Goal: Communication & Community: Answer question/provide support

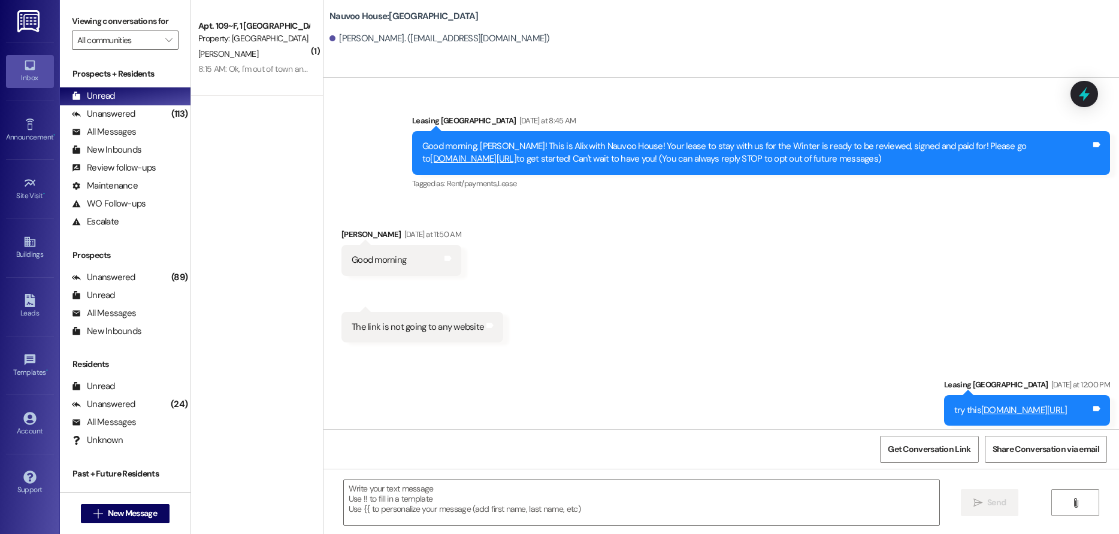
scroll to position [1026, 0]
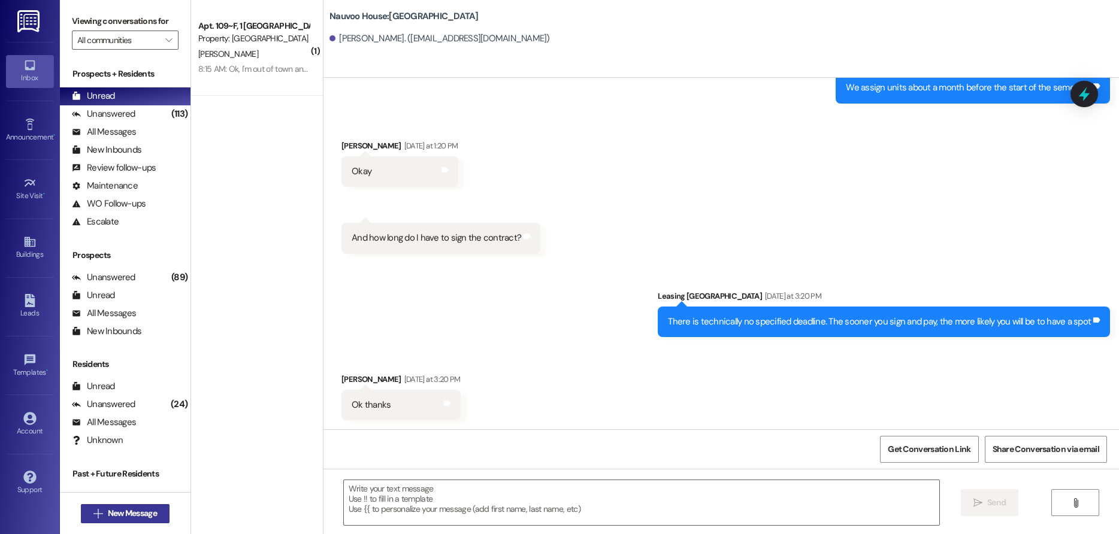
click at [140, 519] on span "New Message" at bounding box center [132, 513] width 49 height 13
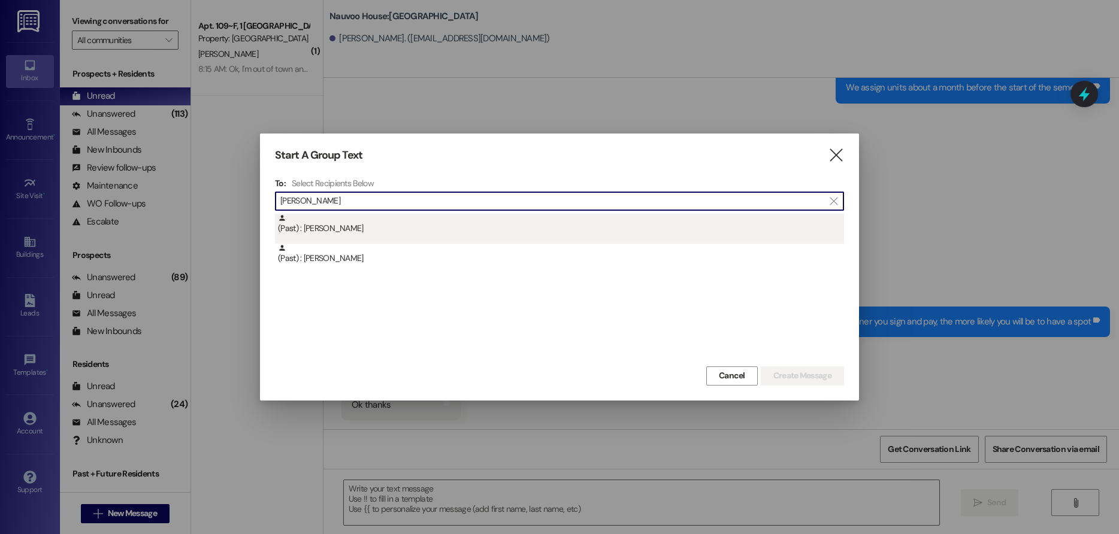
type input "[PERSON_NAME]"
click at [509, 239] on div "(Past) : [PERSON_NAME]" at bounding box center [559, 229] width 569 height 30
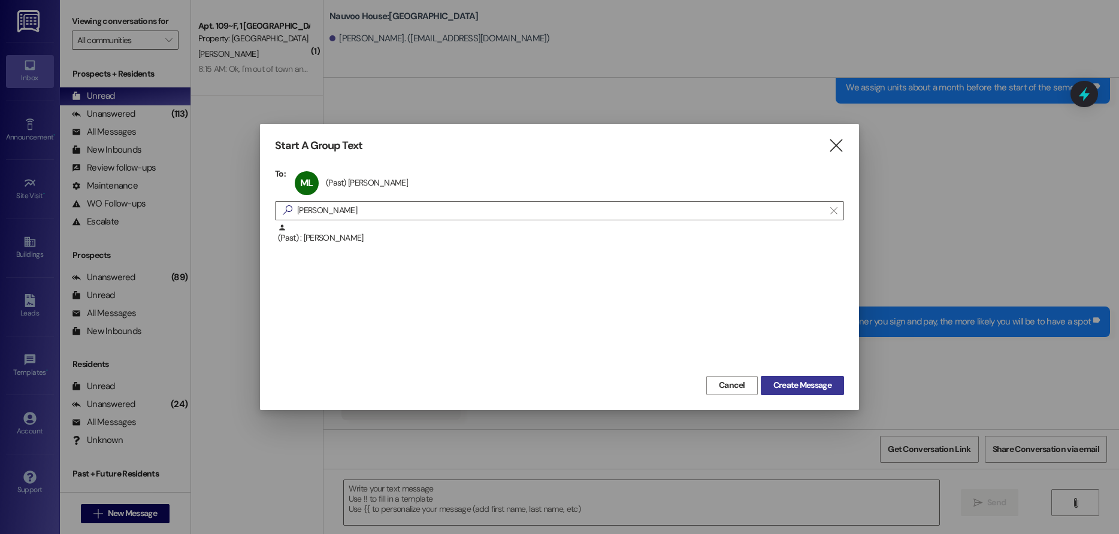
click at [796, 391] on span "Create Message" at bounding box center [802, 385] width 58 height 13
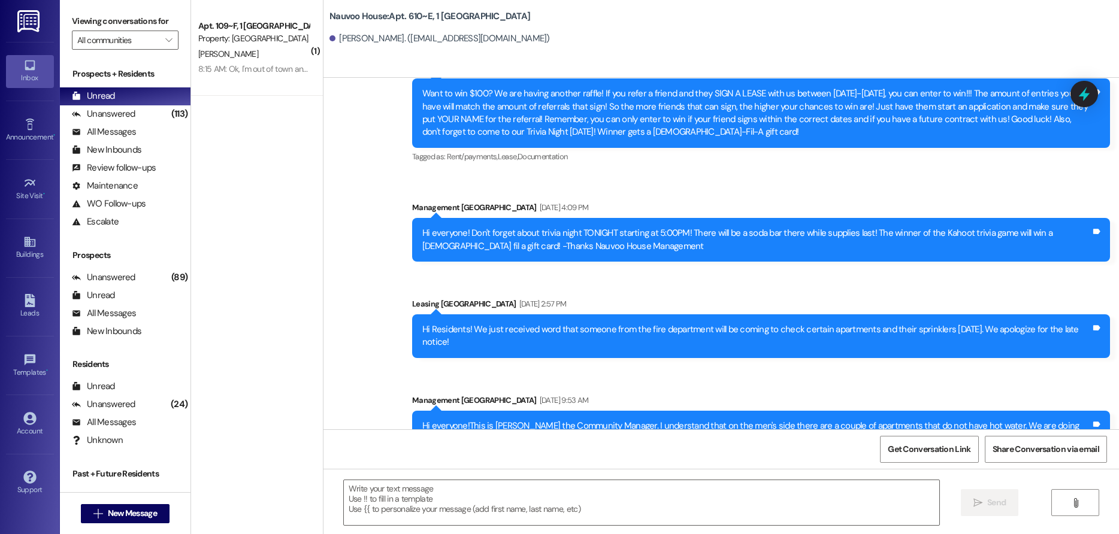
scroll to position [19508, 0]
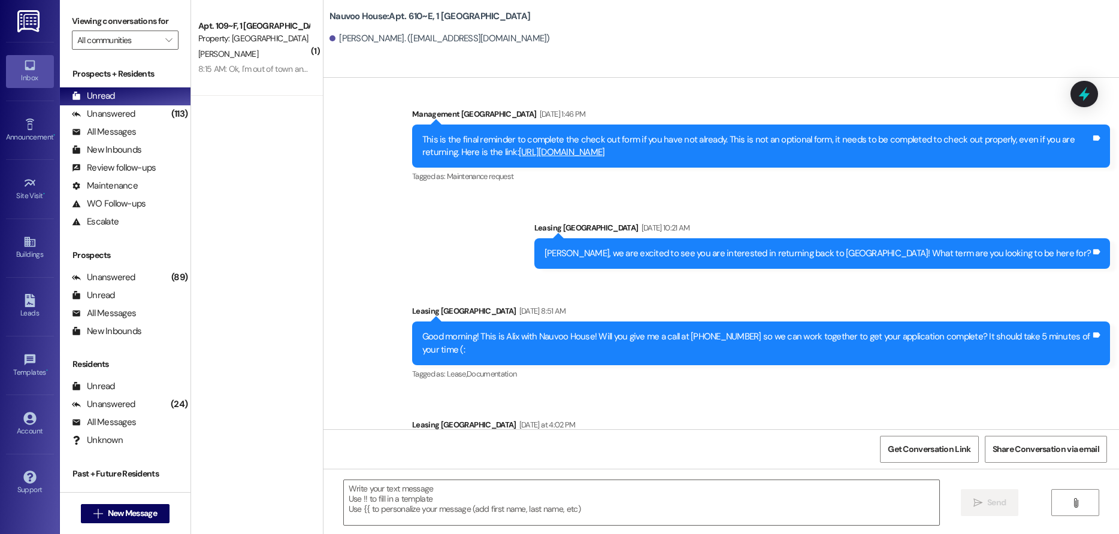
click at [533, 445] on div "Hello! This is [PERSON_NAME] with Nauvoo House. We see that you started an appl…" at bounding box center [756, 464] width 669 height 38
copy div "Hello! This is [PERSON_NAME] with Nauvoo House. We see that you started an appl…"
click at [98, 513] on span " New Message" at bounding box center [125, 513] width 68 height 13
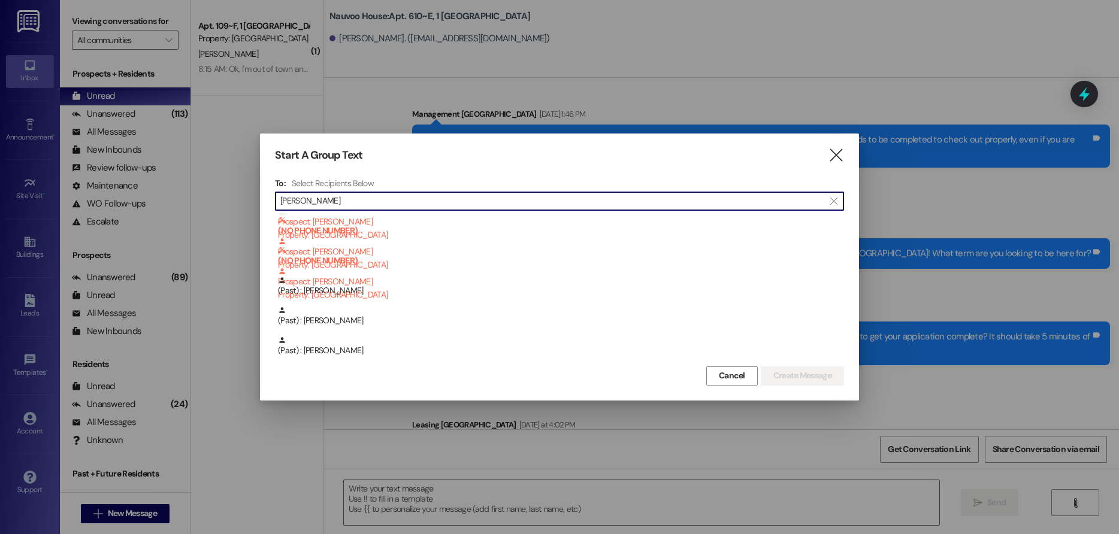
scroll to position [150, 0]
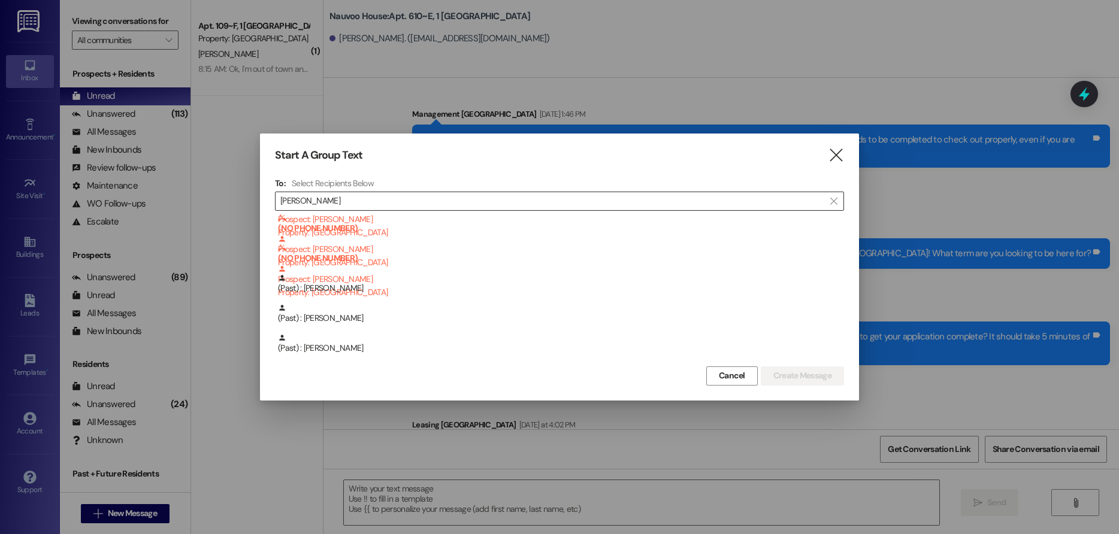
click at [359, 202] on input "[PERSON_NAME]" at bounding box center [552, 201] width 544 height 17
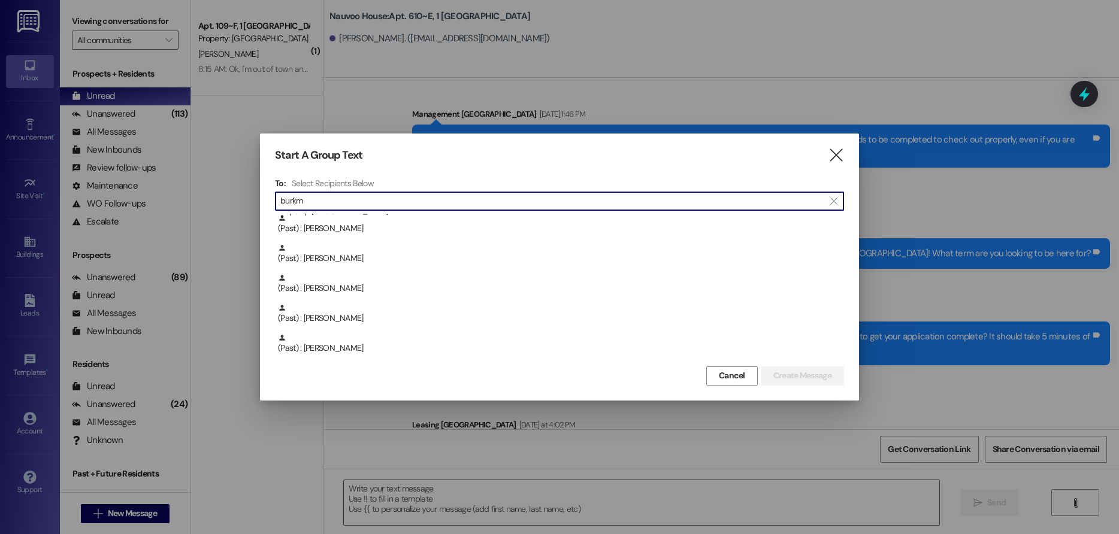
scroll to position [0, 0]
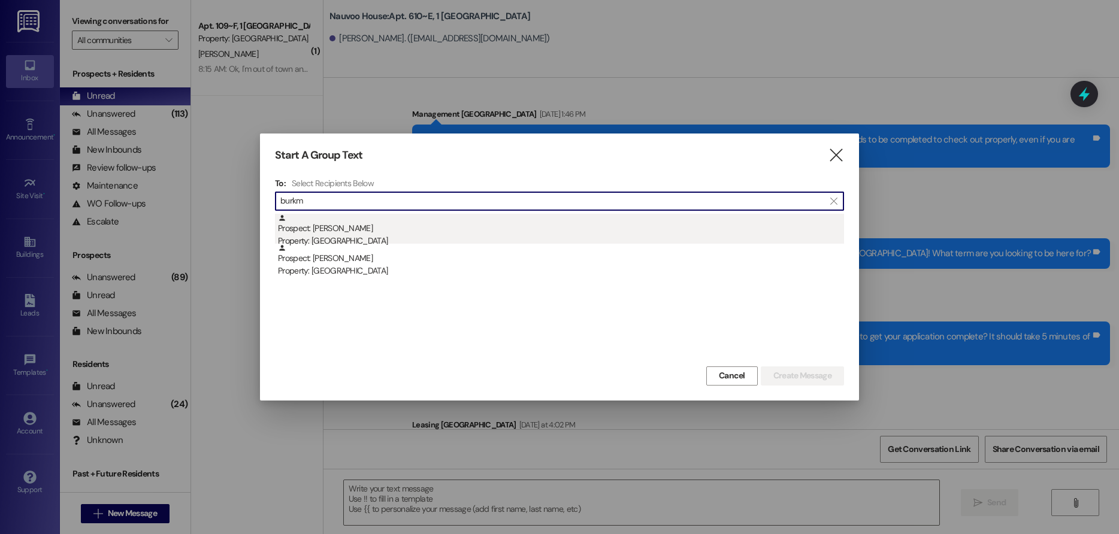
type input "burkm"
click at [341, 231] on div "Prospect: [PERSON_NAME] Property: [GEOGRAPHIC_DATA]" at bounding box center [561, 231] width 566 height 34
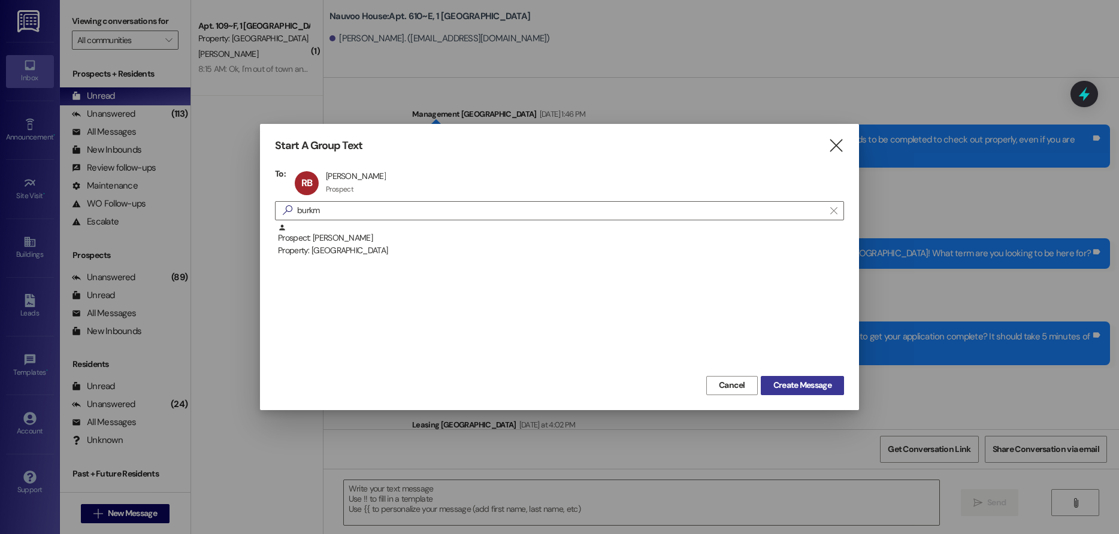
click at [815, 385] on span "Create Message" at bounding box center [802, 385] width 58 height 13
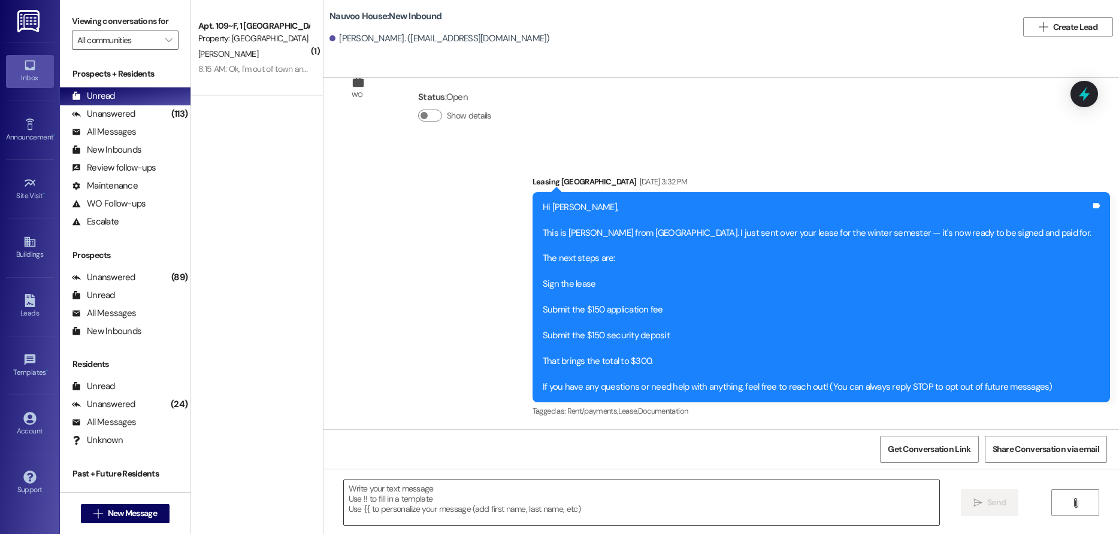
scroll to position [52, 0]
click at [477, 490] on textarea at bounding box center [642, 502] width 596 height 45
paste textarea "Hello! We have generated that lease for you to live here at [GEOGRAPHIC_DATA]! …"
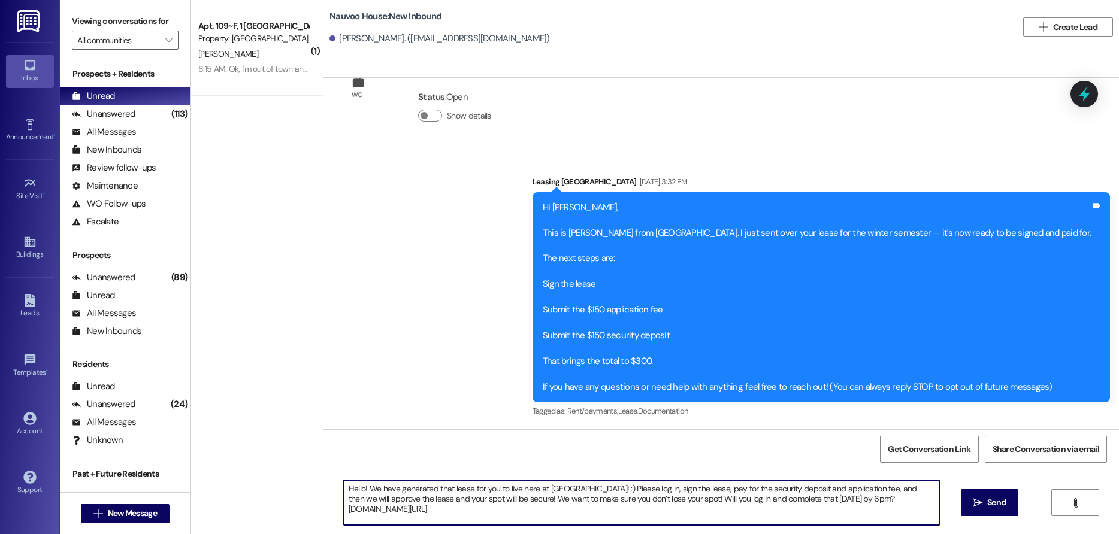
type textarea "Hello! We have generated that lease for you to live here at [GEOGRAPHIC_DATA]! …"
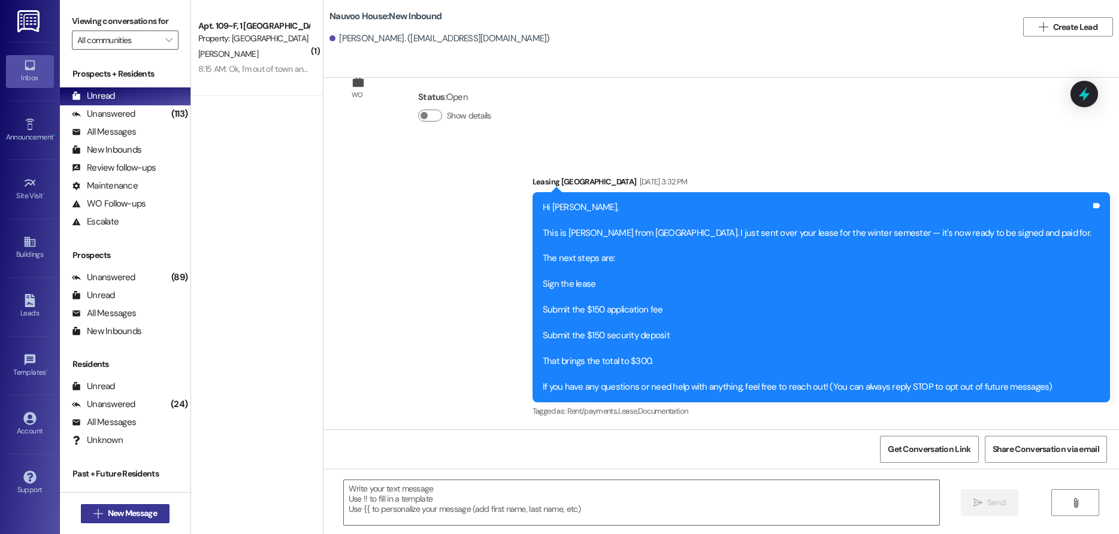
click at [110, 518] on span "New Message" at bounding box center [132, 513] width 49 height 13
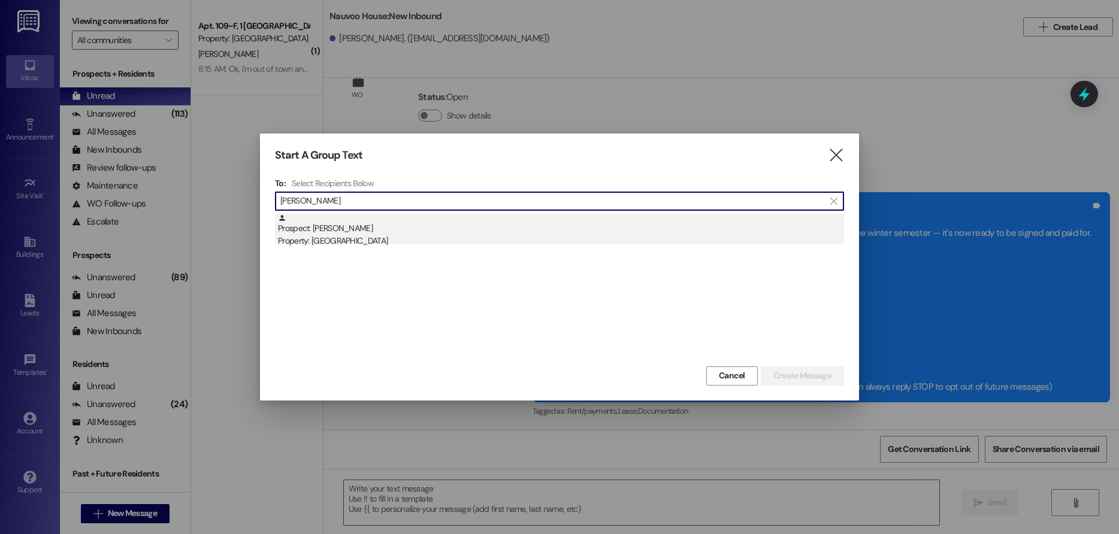
type input "[PERSON_NAME]"
click at [480, 224] on div "Prospect: [PERSON_NAME] Property: [GEOGRAPHIC_DATA]" at bounding box center [561, 231] width 566 height 34
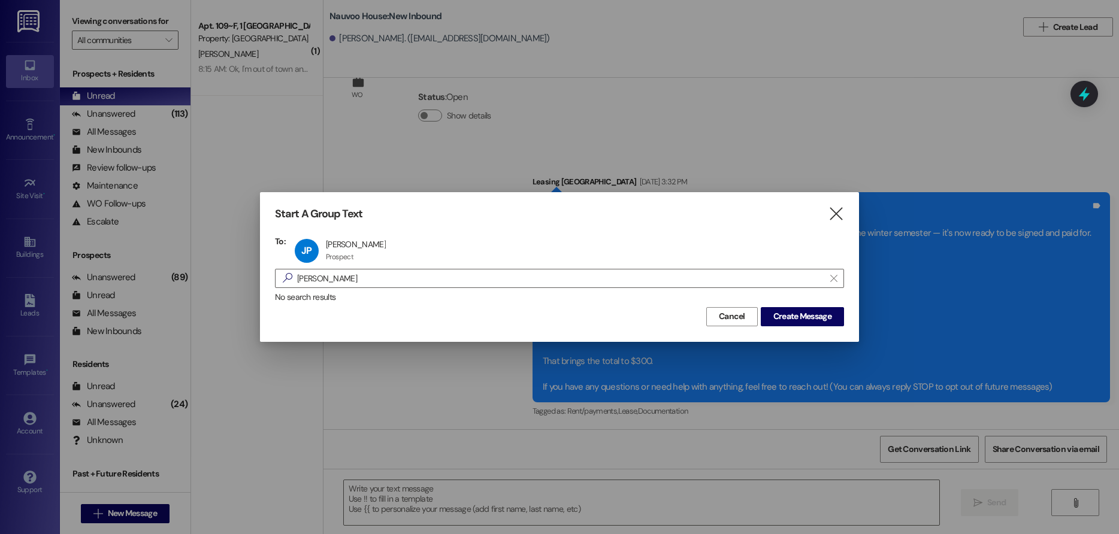
click at [797, 298] on div "No search results" at bounding box center [559, 297] width 569 height 13
click at [783, 316] on span "Create Message" at bounding box center [802, 316] width 58 height 13
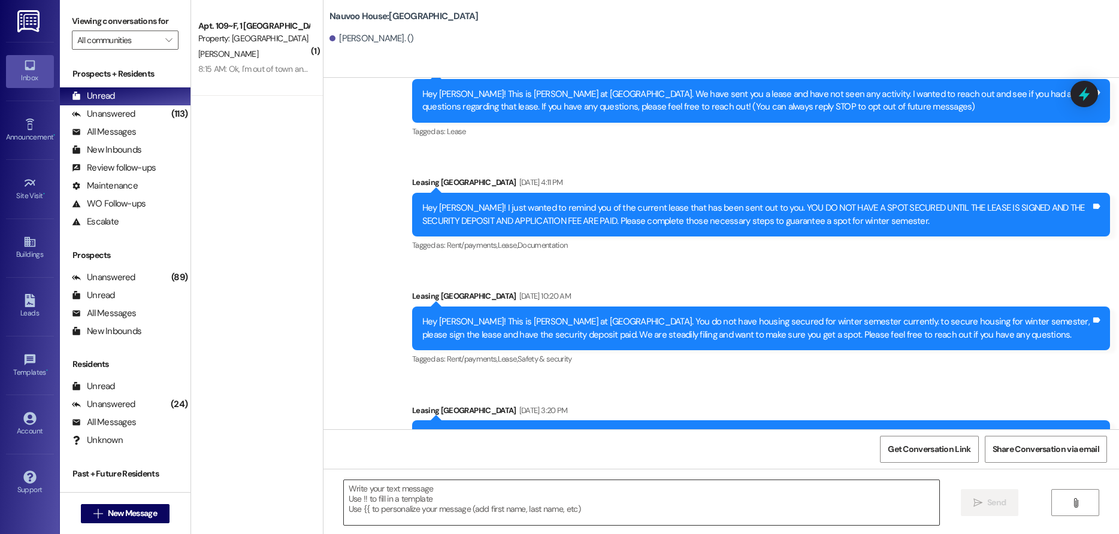
click at [380, 502] on textarea at bounding box center [642, 502] width 596 height 45
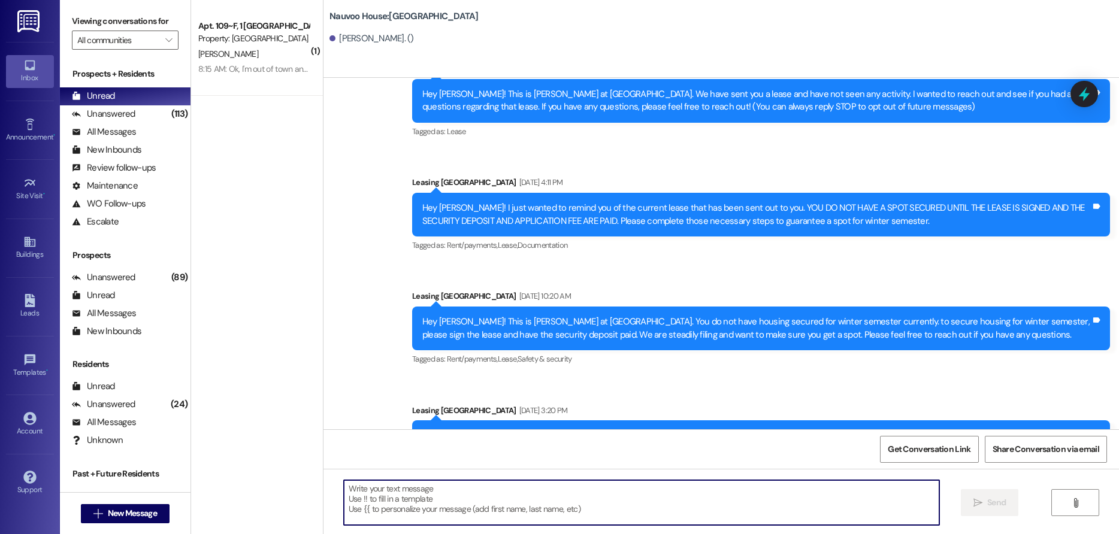
paste textarea "Hello! We have generated that lease for you to live here at [GEOGRAPHIC_DATA]! …"
type textarea "Hello! We have generated that lease for you to live here at [GEOGRAPHIC_DATA]! …"
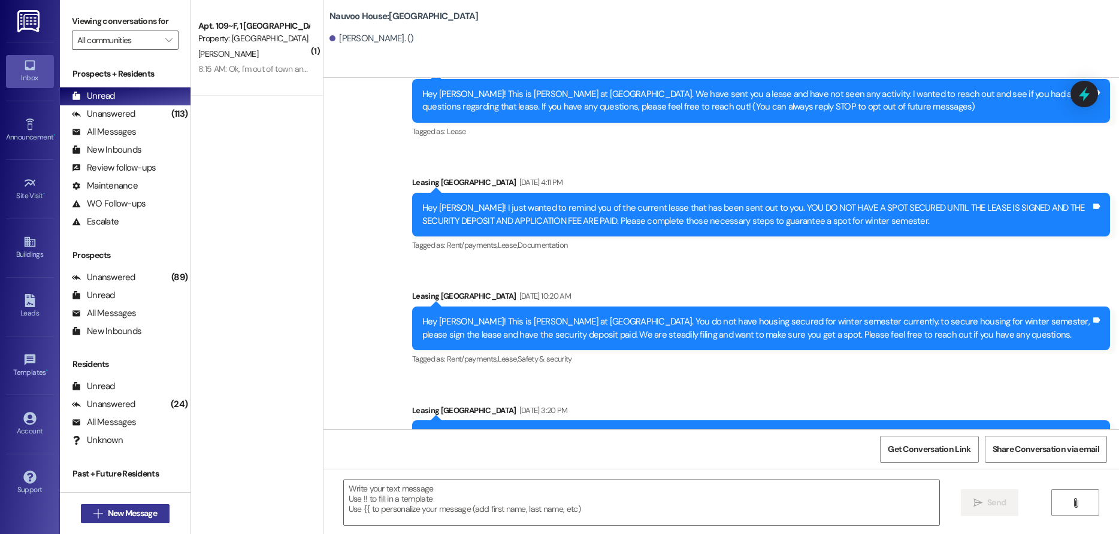
click at [128, 507] on span "New Message" at bounding box center [132, 513] width 49 height 13
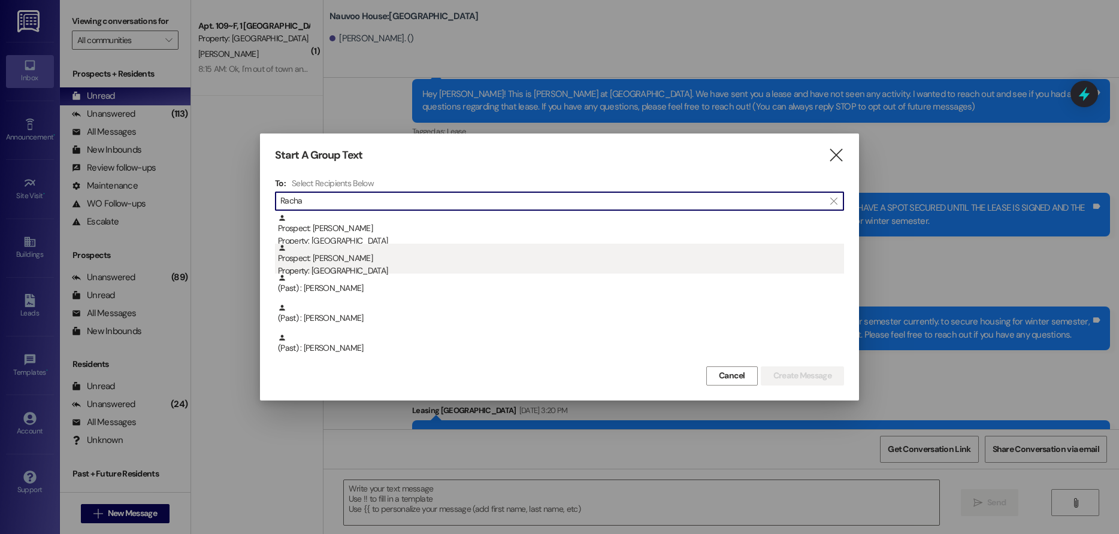
type input "Racha"
click at [418, 256] on div "Prospect: [PERSON_NAME] Property: [GEOGRAPHIC_DATA]" at bounding box center [561, 261] width 566 height 34
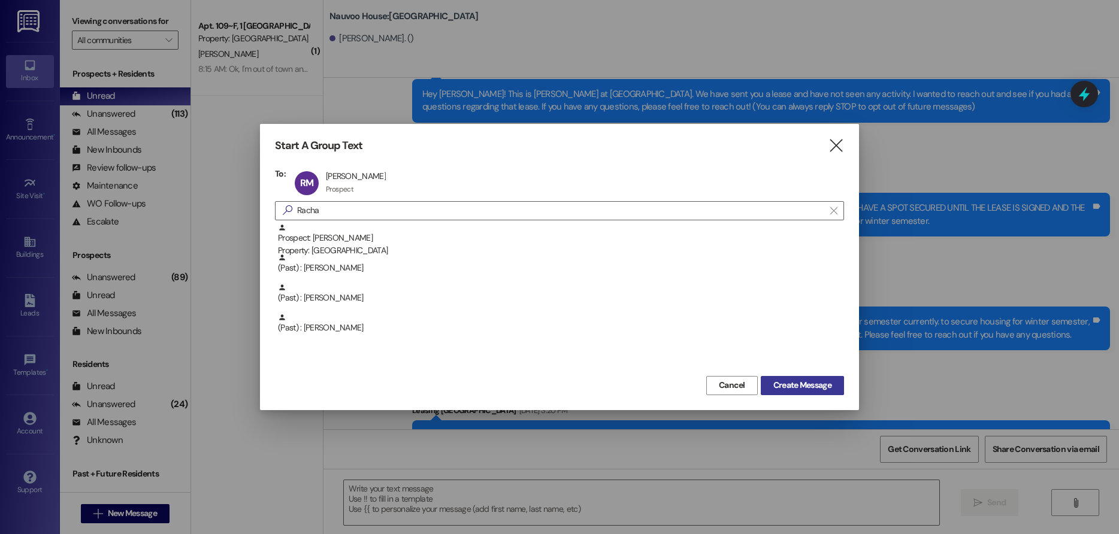
click at [818, 384] on span "Create Message" at bounding box center [802, 385] width 58 height 13
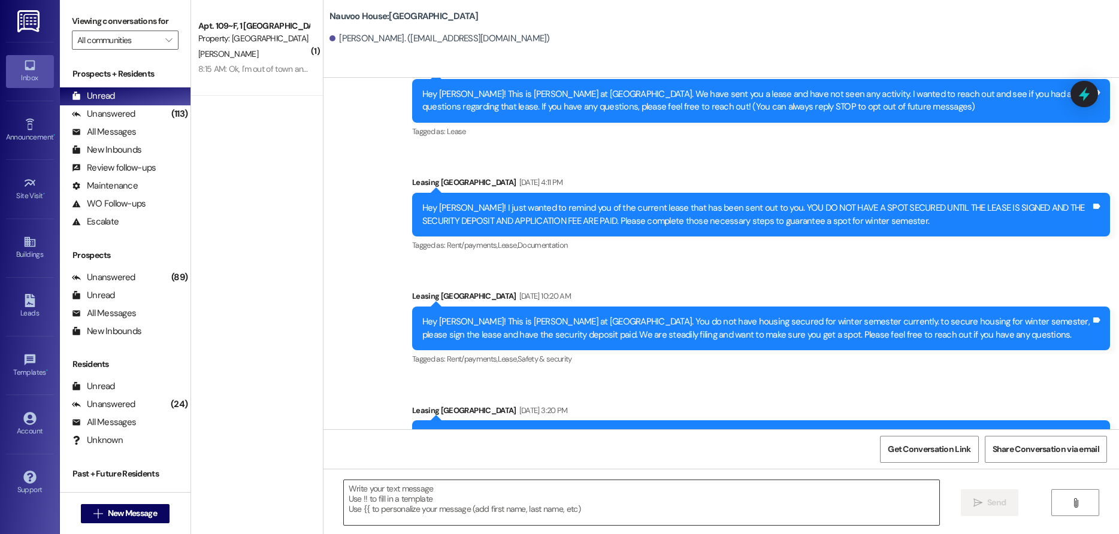
scroll to position [0, 0]
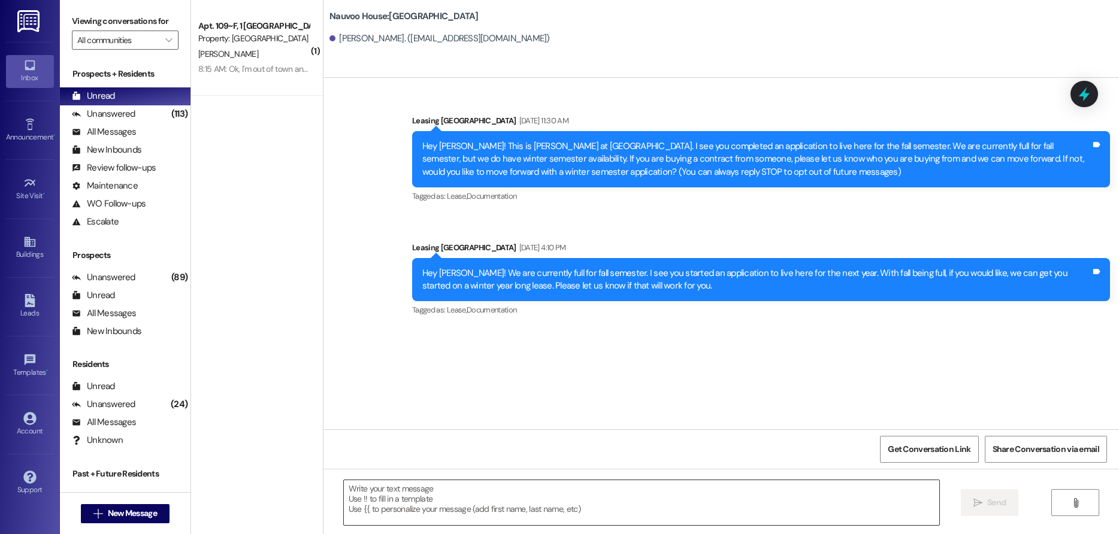
click at [471, 505] on textarea at bounding box center [642, 502] width 596 height 45
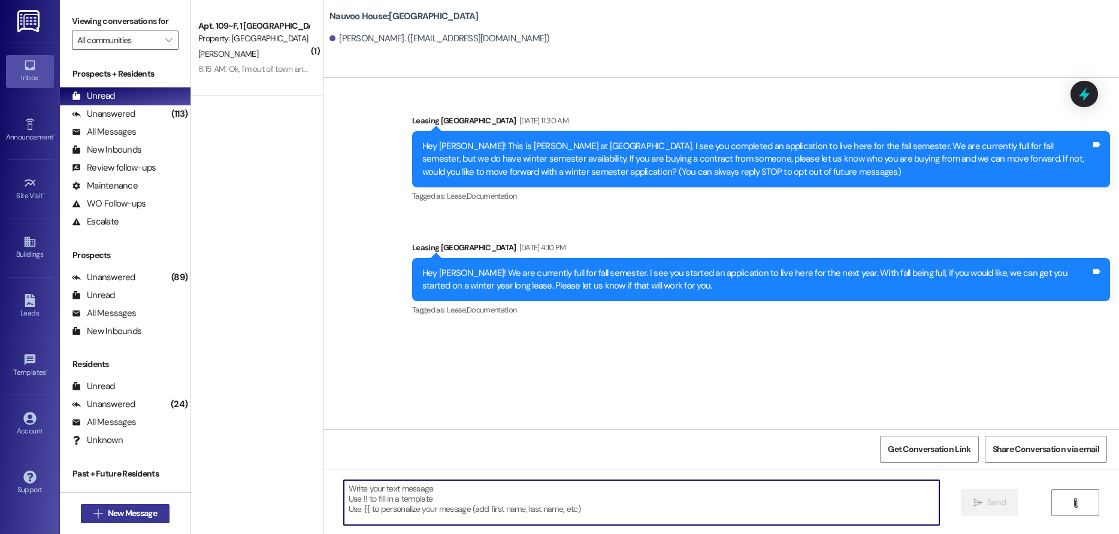
click at [123, 508] on span "New Message" at bounding box center [132, 513] width 49 height 13
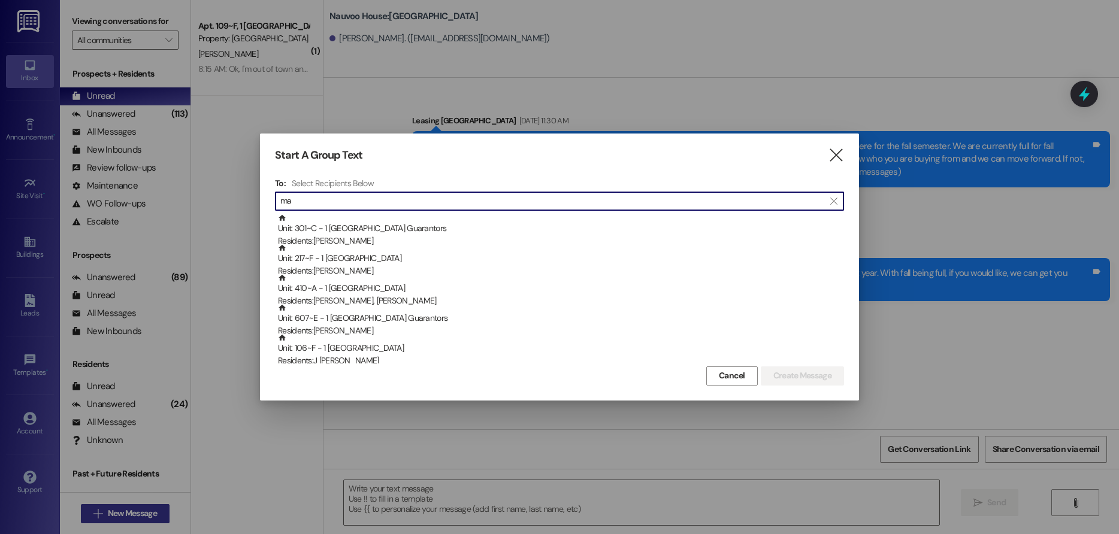
type input "m"
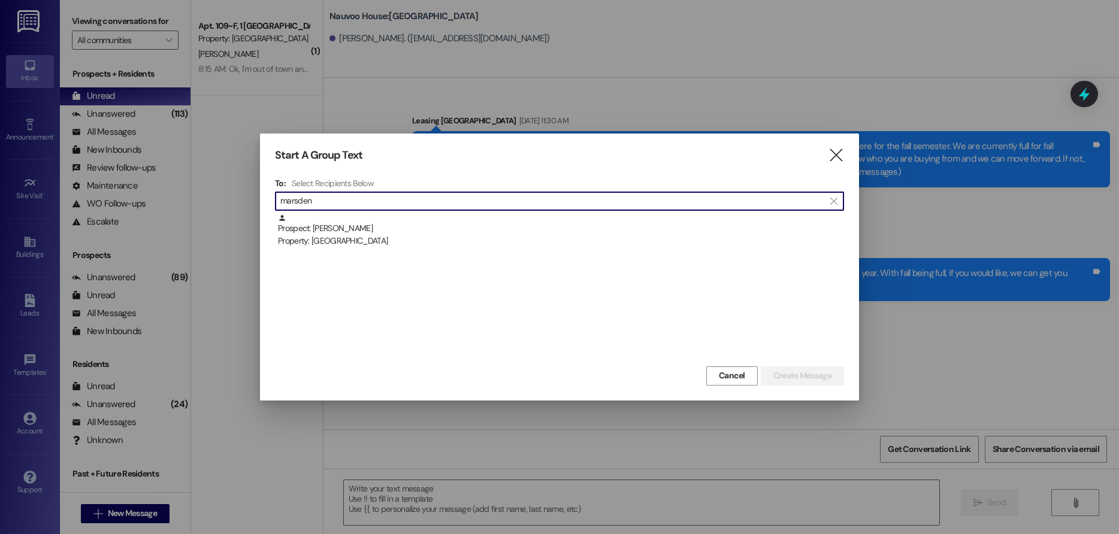
type input "marsden"
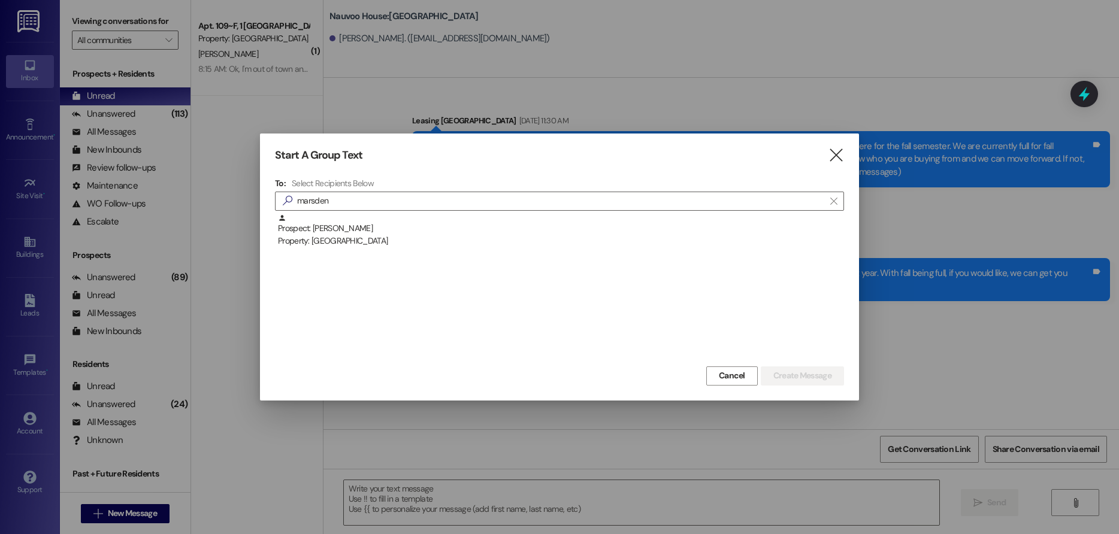
click at [821, 155] on div "Start A Group Text " at bounding box center [559, 156] width 569 height 14
click at [830, 156] on icon "" at bounding box center [836, 155] width 16 height 13
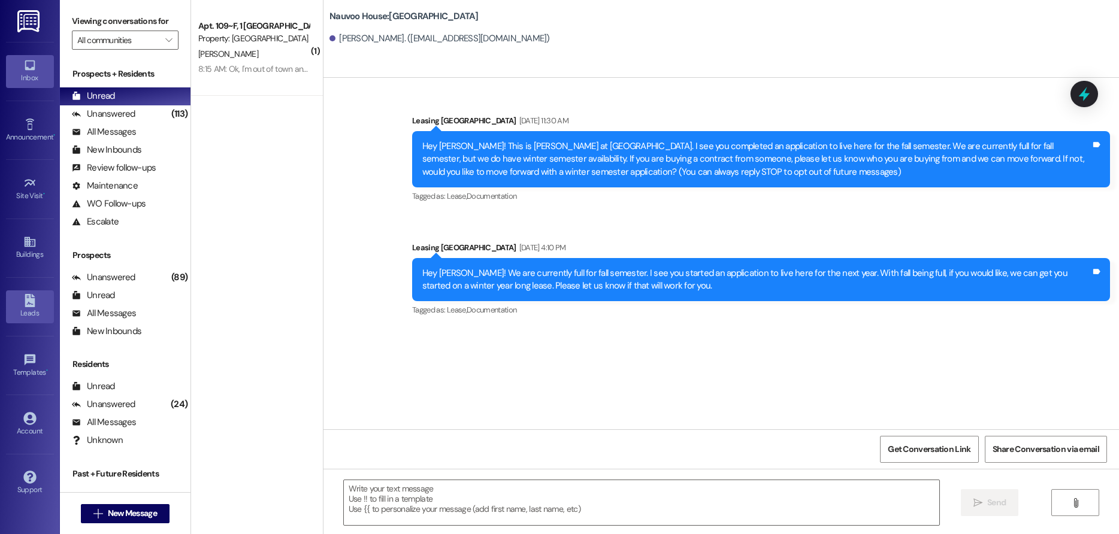
click at [23, 299] on icon at bounding box center [29, 300] width 13 height 13
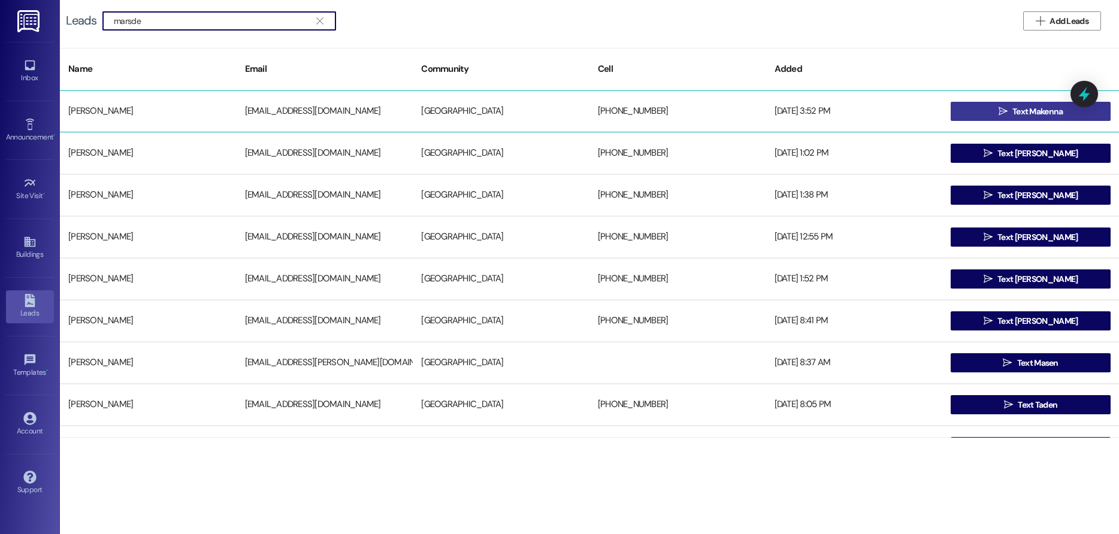
type input "marsde"
click at [991, 112] on button " Text Makenna" at bounding box center [1031, 111] width 160 height 19
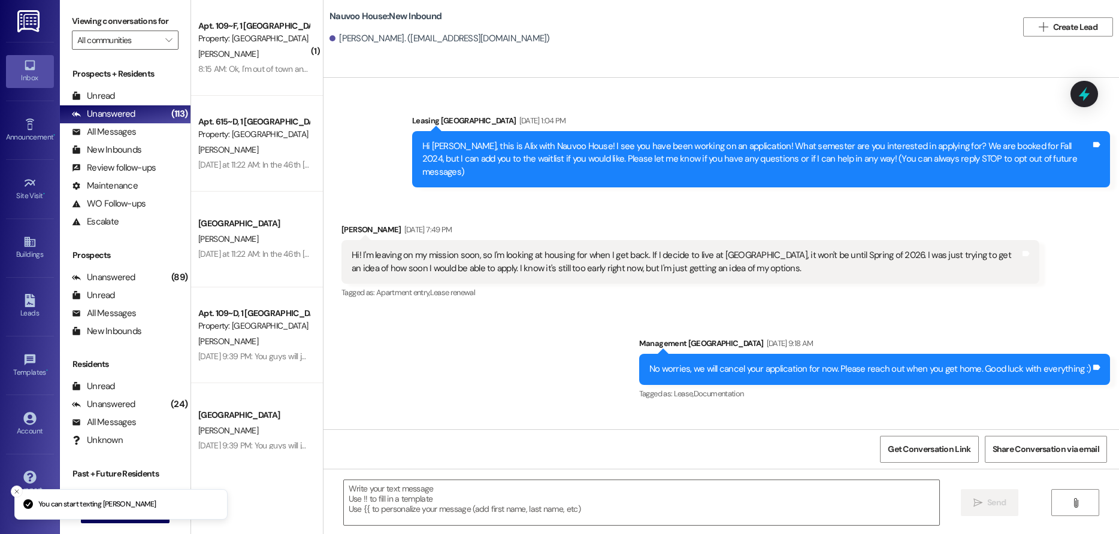
scroll to position [84, 0]
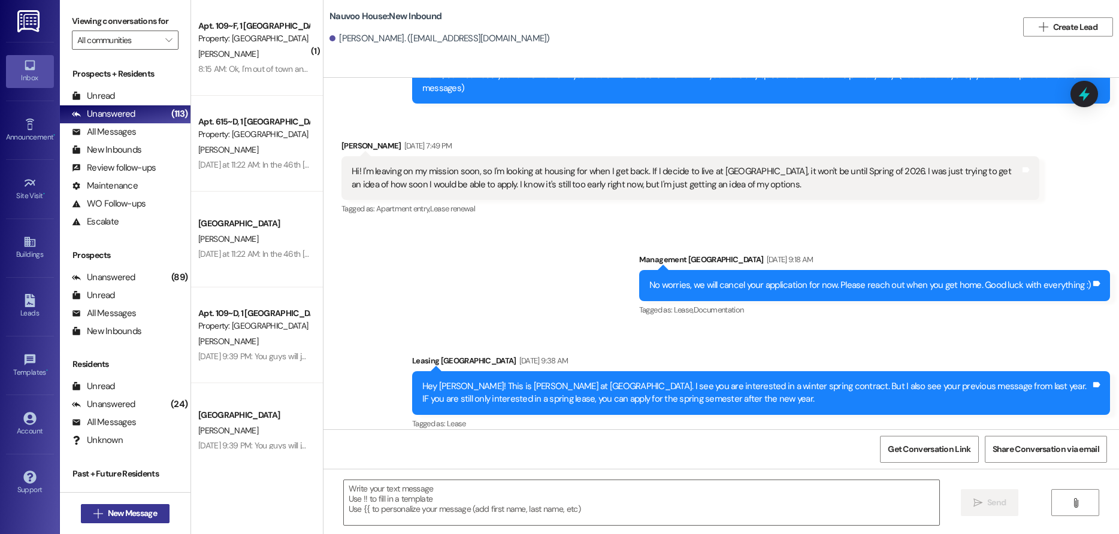
click at [135, 513] on span "New Message" at bounding box center [132, 513] width 49 height 13
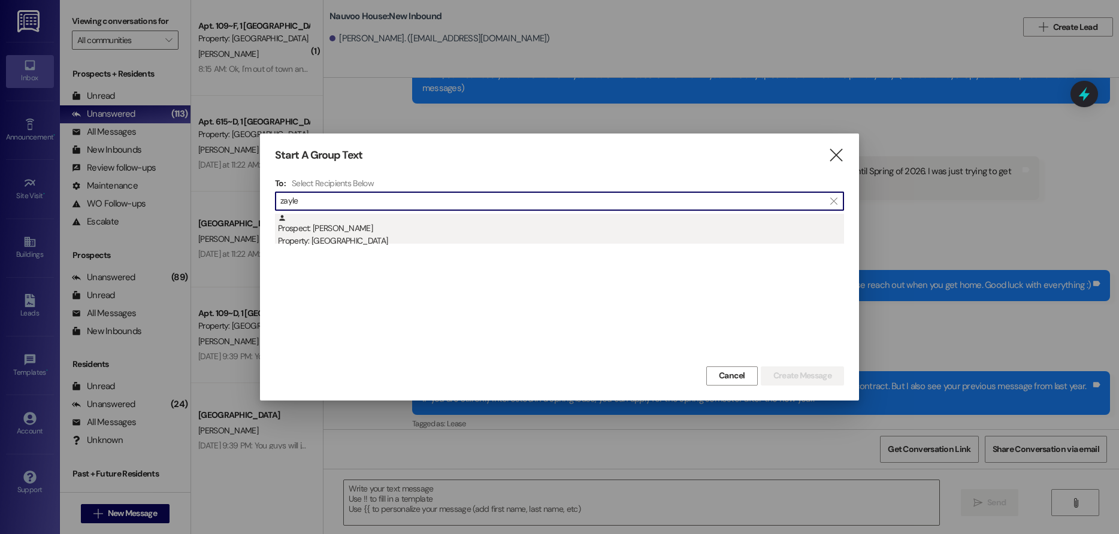
type input "zayle"
click at [388, 229] on div "Prospect: [PERSON_NAME] Property: [GEOGRAPHIC_DATA]" at bounding box center [561, 231] width 566 height 34
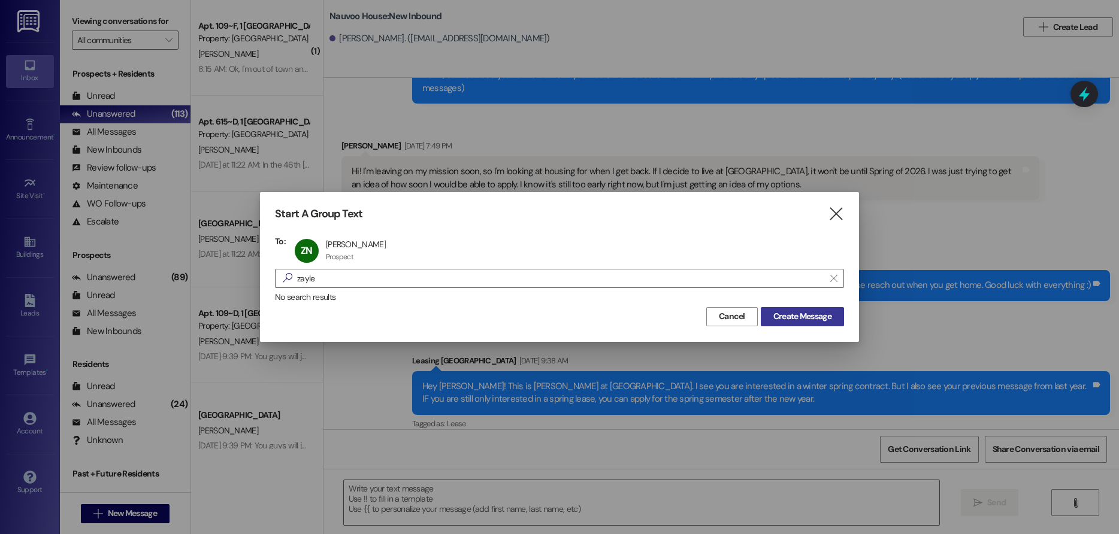
click at [802, 321] on span "Create Message" at bounding box center [802, 316] width 58 height 13
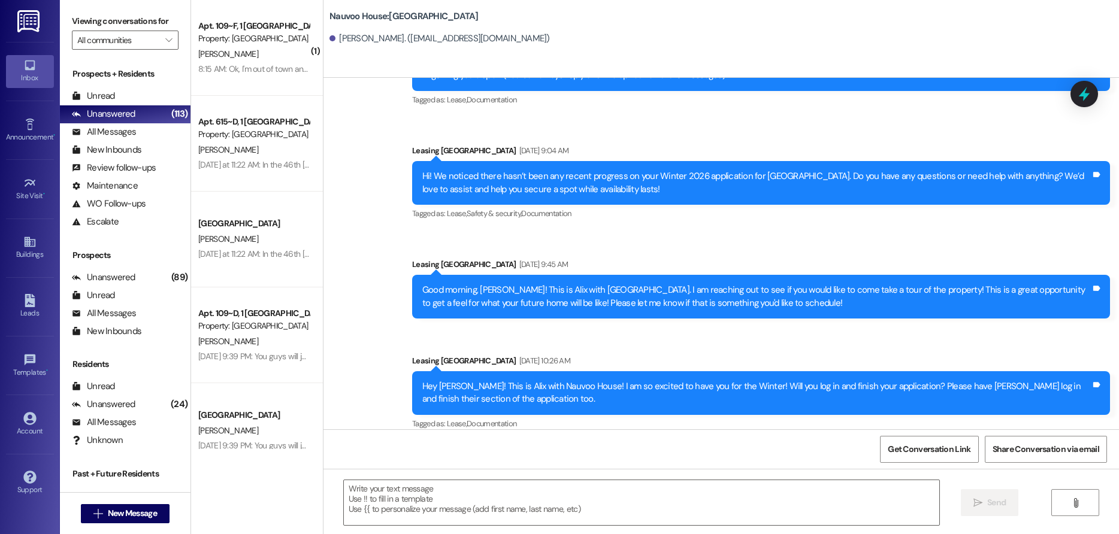
scroll to position [0, 0]
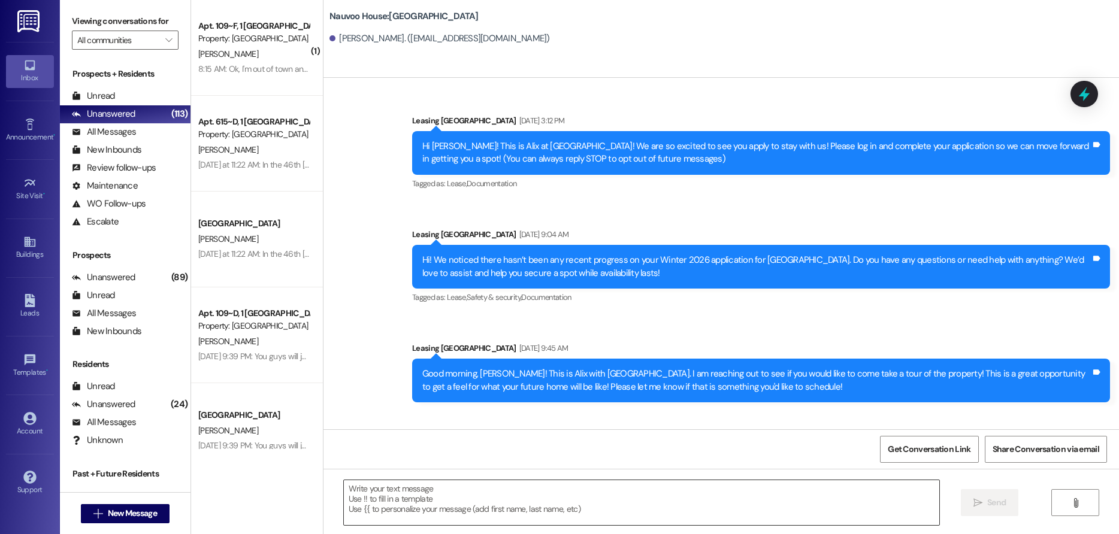
click at [388, 497] on textarea at bounding box center [642, 502] width 596 height 45
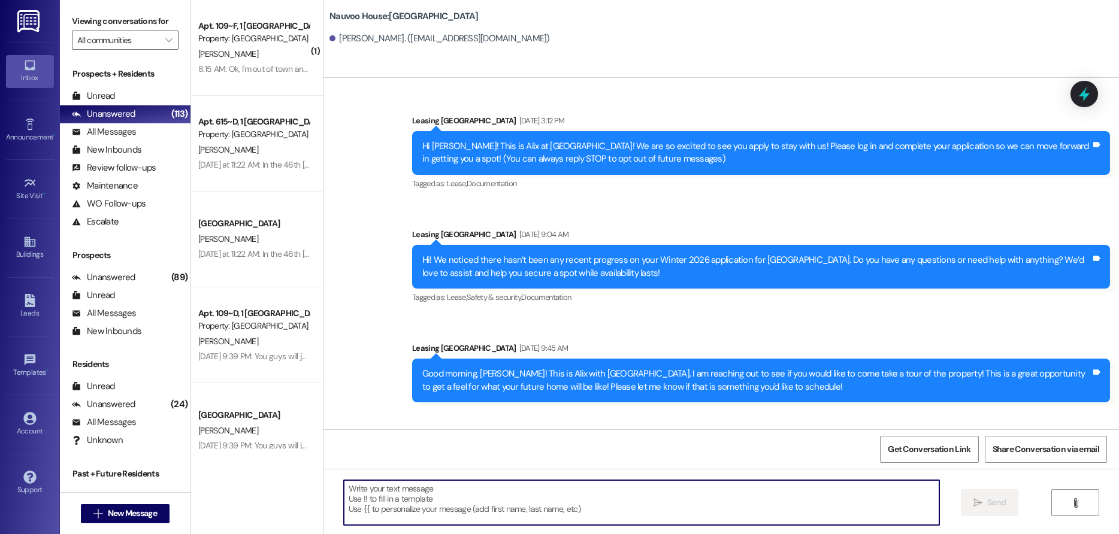
paste textarea ", this is [PERSON_NAME] from [GEOGRAPHIC_DATA]! Are you still planning on livin…"
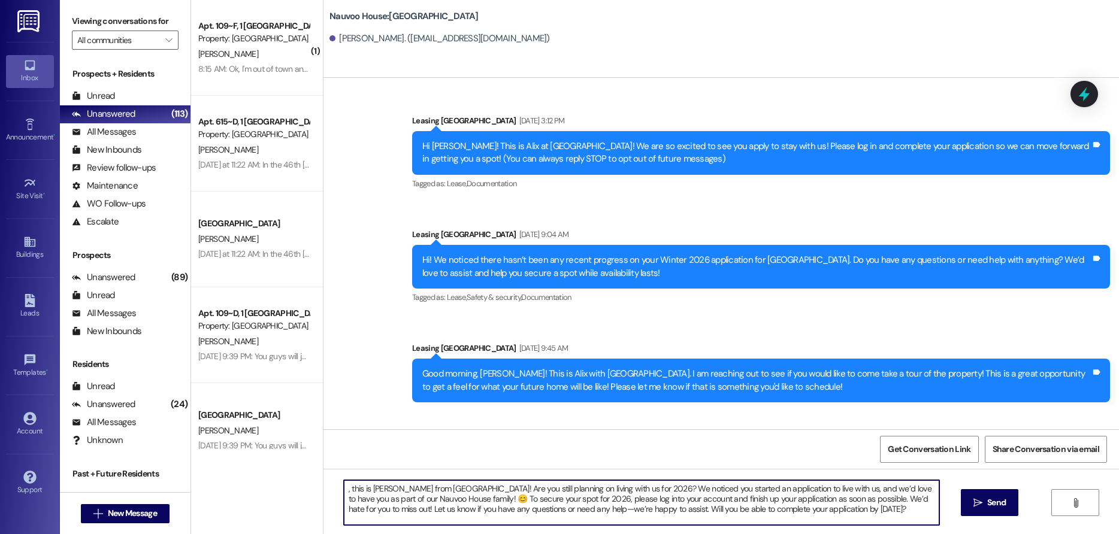
click at [344, 489] on textarea ", this is [PERSON_NAME] from [GEOGRAPHIC_DATA]! Are you still planning on livin…" at bounding box center [642, 502] width 596 height 45
type textarea "[PERSON_NAME], this is [PERSON_NAME] from [GEOGRAPHIC_DATA]! Are you still plan…"
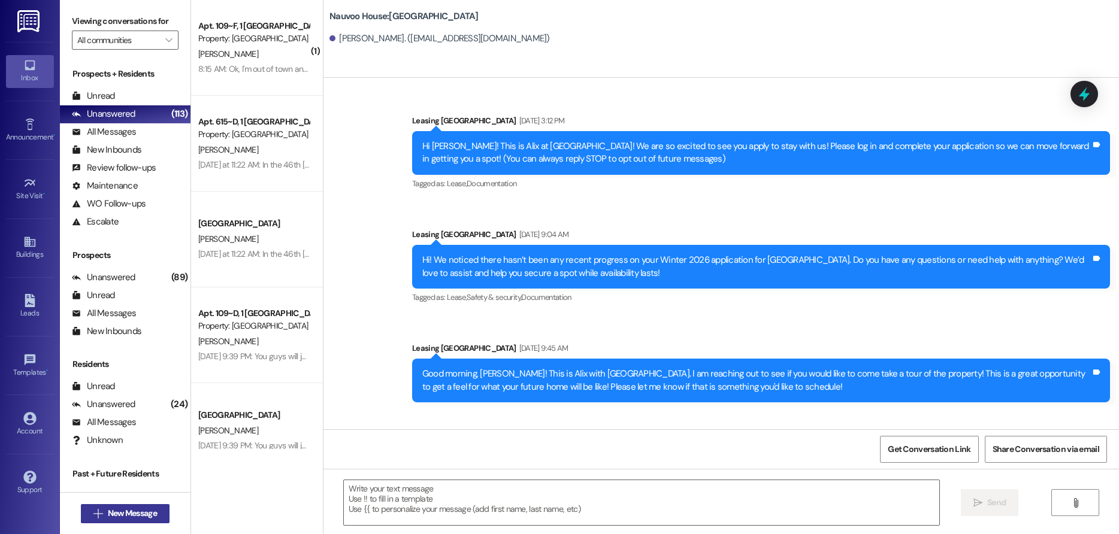
click at [131, 512] on span "New Message" at bounding box center [132, 513] width 49 height 13
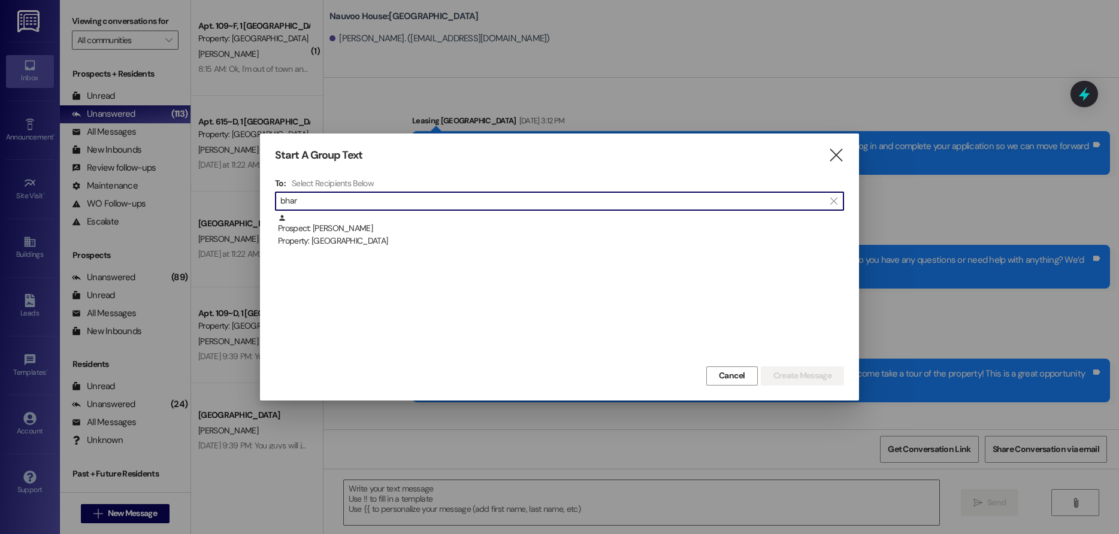
type input "bhar"
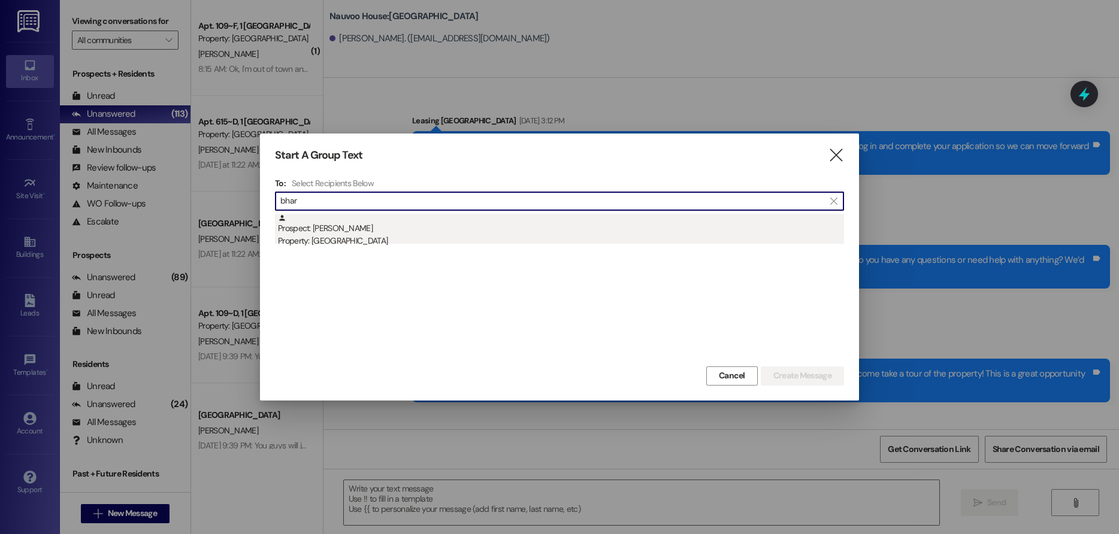
drag, startPoint x: 448, startPoint y: 249, endPoint x: 442, endPoint y: 242, distance: 8.5
click at [447, 247] on div "Prospect: [PERSON_NAME] Property: [GEOGRAPHIC_DATA]" at bounding box center [559, 289] width 569 height 150
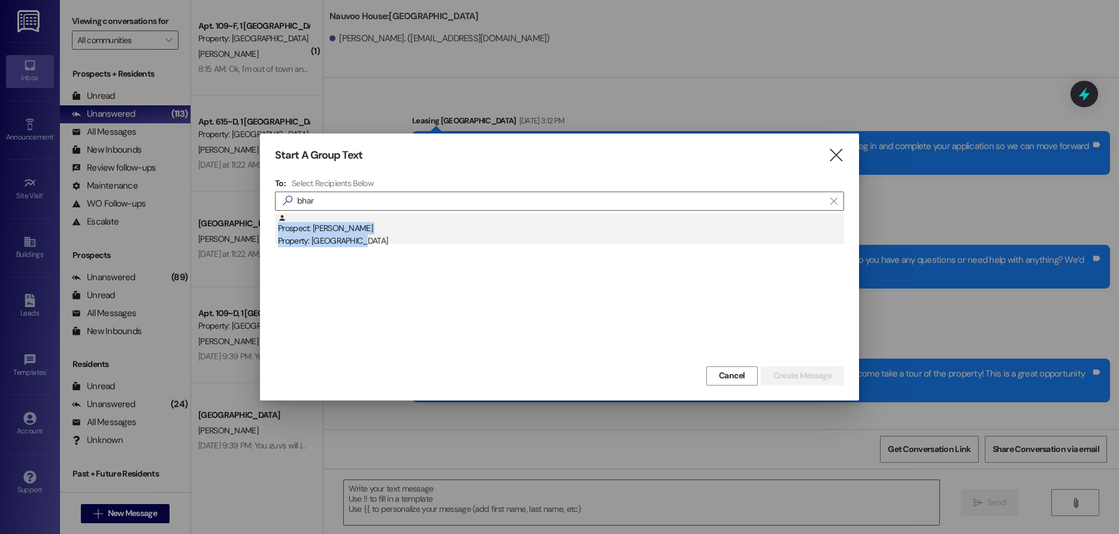
click at [439, 238] on div "Property: [GEOGRAPHIC_DATA]" at bounding box center [561, 241] width 566 height 13
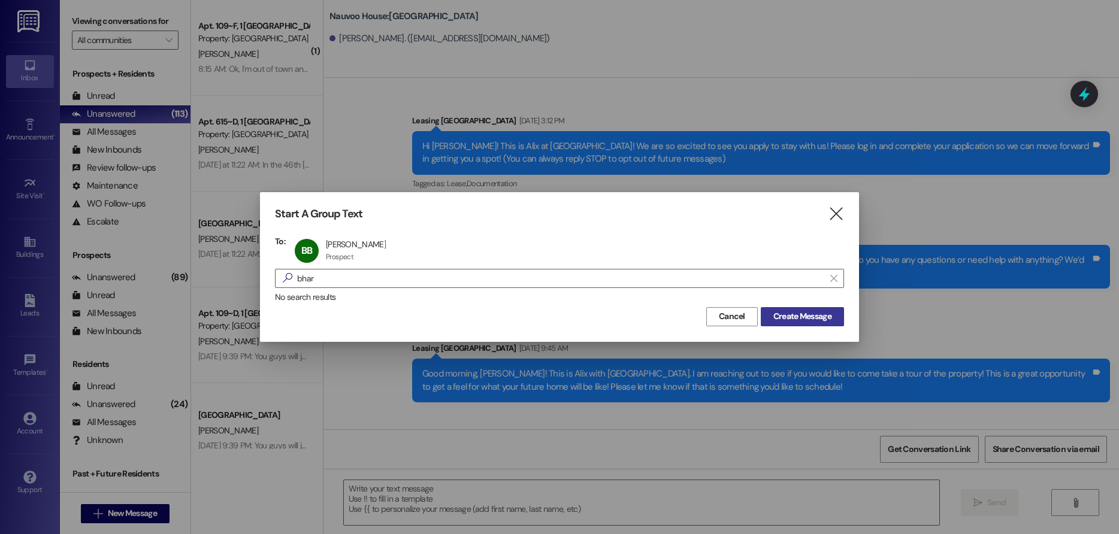
click at [823, 323] on span "Create Message" at bounding box center [802, 316] width 58 height 13
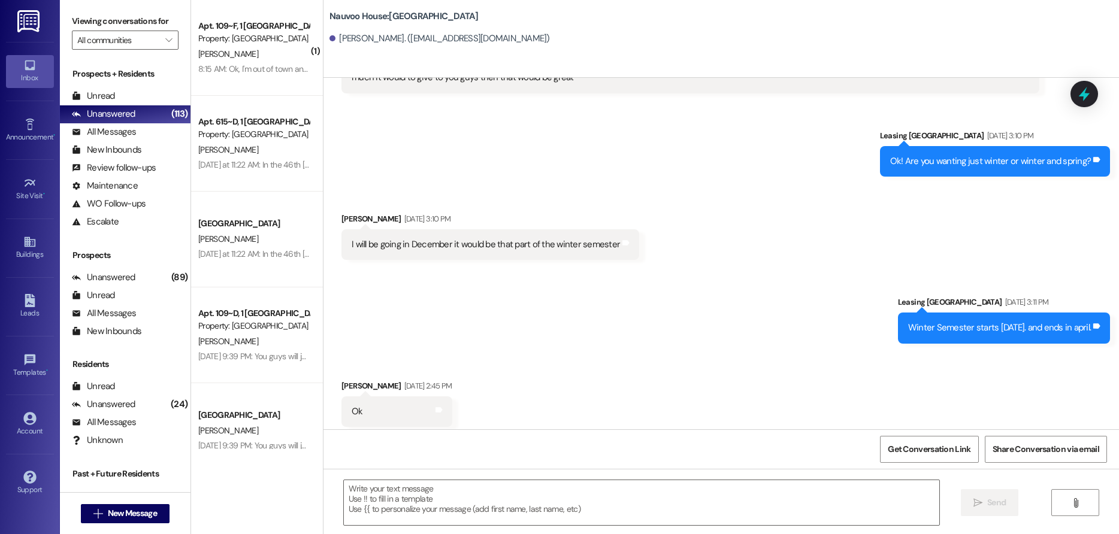
scroll to position [1524, 0]
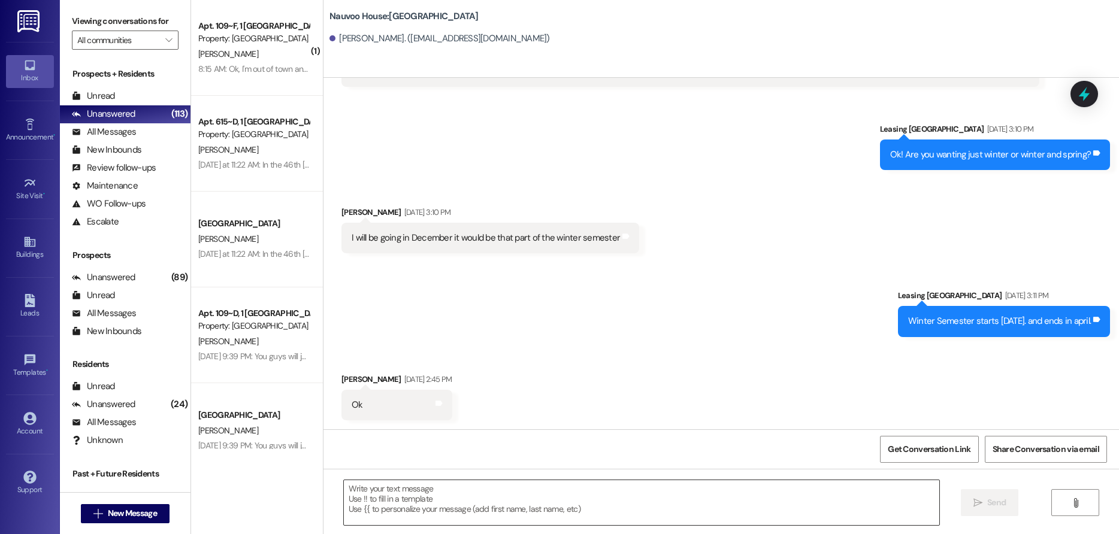
click at [389, 494] on textarea at bounding box center [642, 502] width 596 height 45
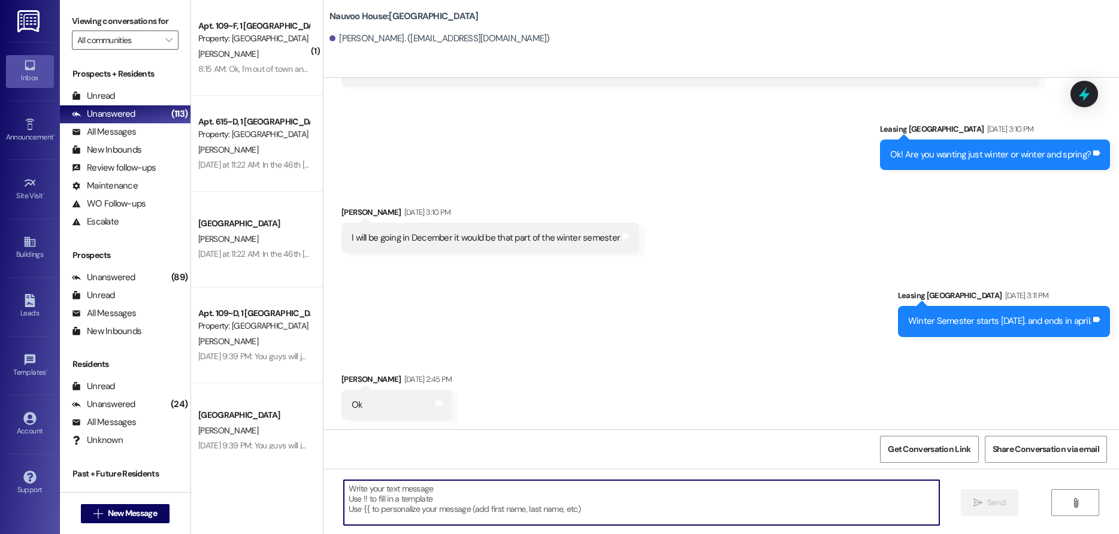
paste textarea "Hello! We have generated that lease for you to live here at [GEOGRAPHIC_DATA]! …"
type textarea "Hello! We have generated that lease for you to live here at [GEOGRAPHIC_DATA]! …"
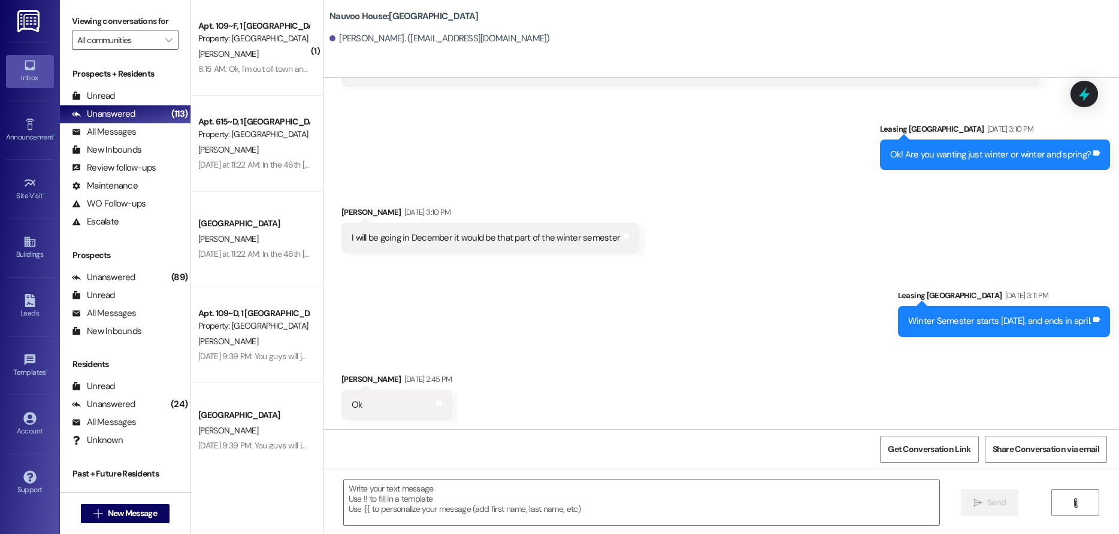
drag, startPoint x: 258, startPoint y: 506, endPoint x: 231, endPoint y: 507, distance: 27.6
click at [258, 506] on div "( 1 ) Apt. 109~F, 1 [GEOGRAPHIC_DATA] Property: [GEOGRAPHIC_DATA] [PERSON_NAME]…" at bounding box center [257, 267] width 132 height 534
click at [145, 512] on span "New Message" at bounding box center [132, 513] width 49 height 13
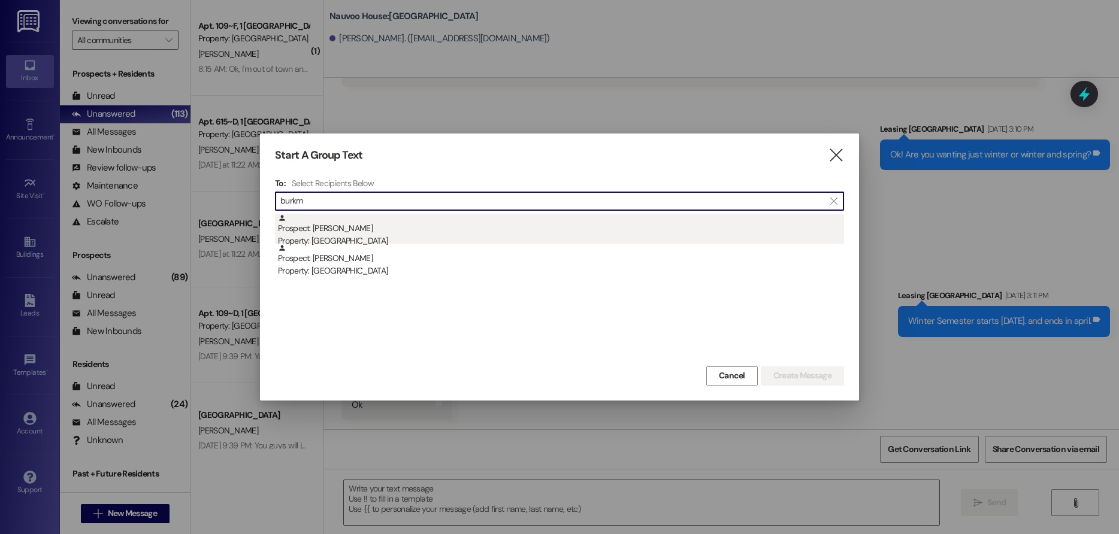
type input "burkm"
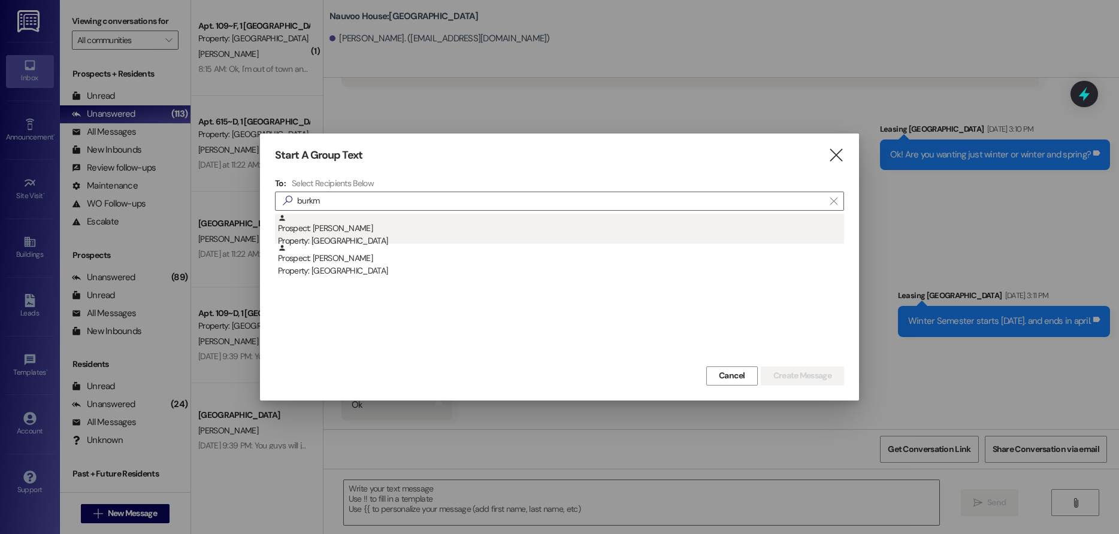
click at [418, 240] on div "Property: [GEOGRAPHIC_DATA]" at bounding box center [561, 241] width 566 height 13
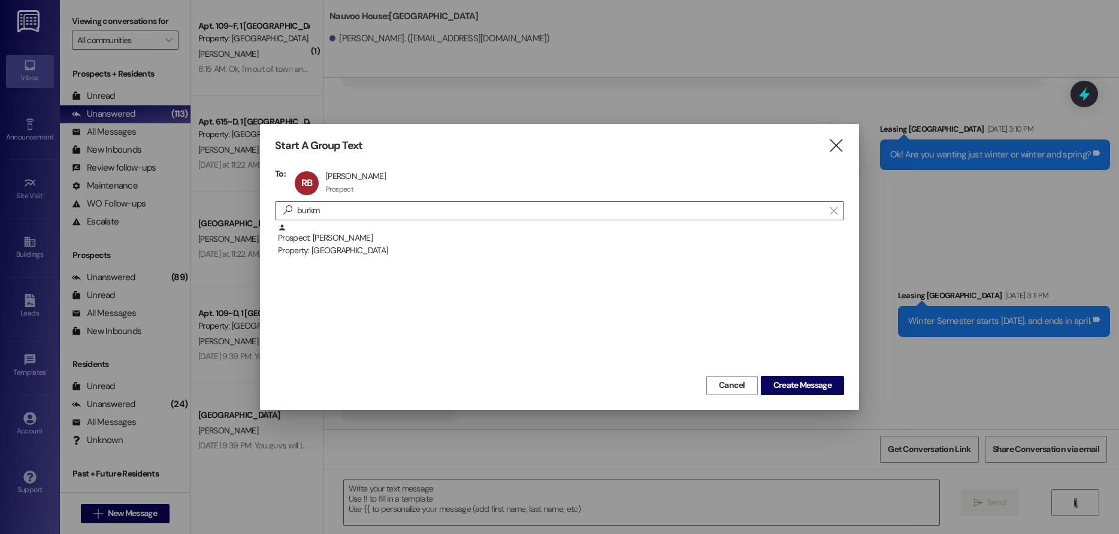
drag, startPoint x: 802, startPoint y: 379, endPoint x: 811, endPoint y: 388, distance: 12.7
click at [802, 379] on button "Create Message" at bounding box center [802, 385] width 83 height 19
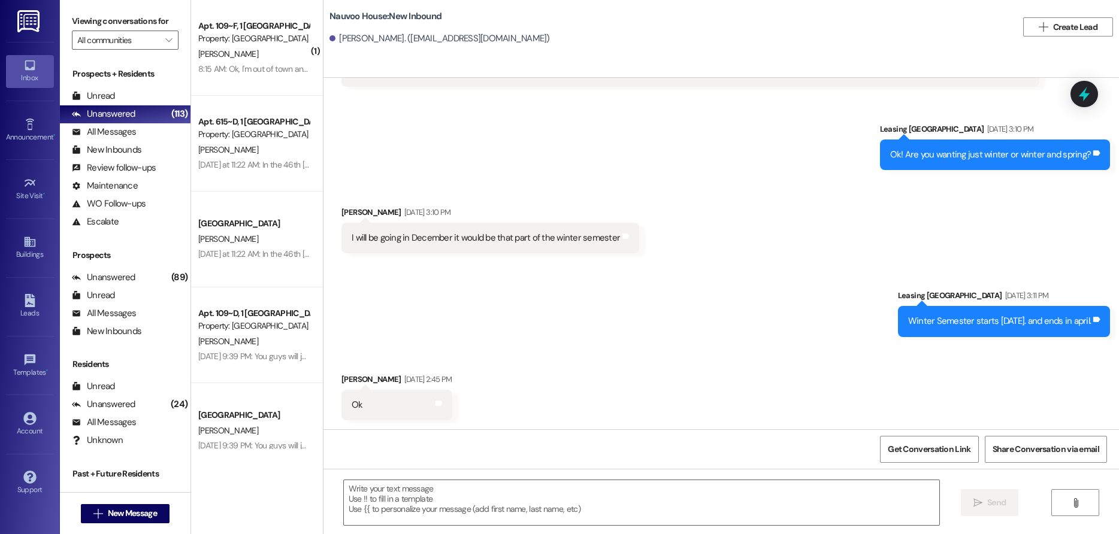
scroll to position [167, 0]
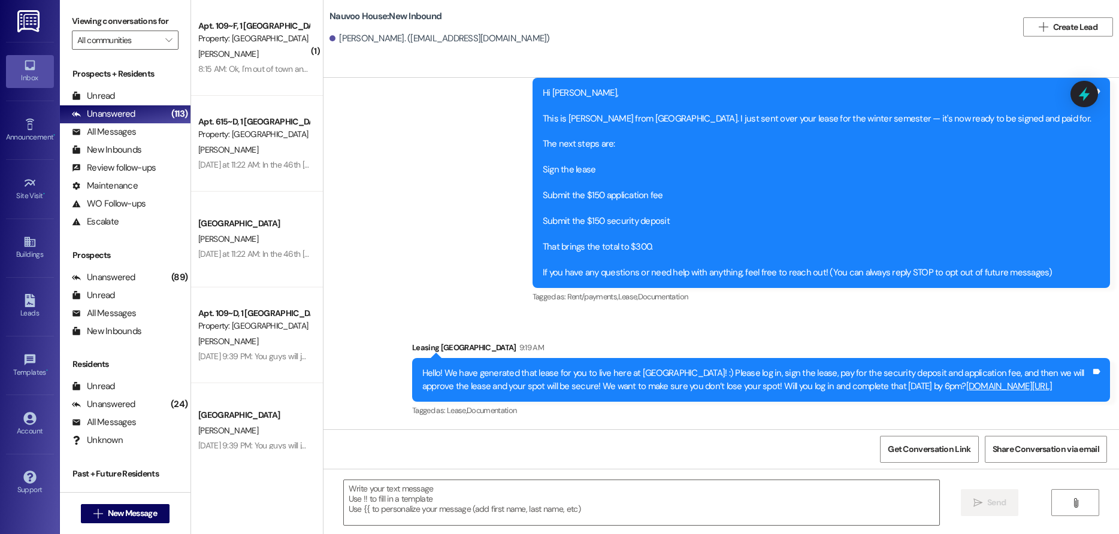
click at [524, 371] on div "Hello! We have generated that lease for you to live here at [GEOGRAPHIC_DATA]! …" at bounding box center [756, 380] width 669 height 26
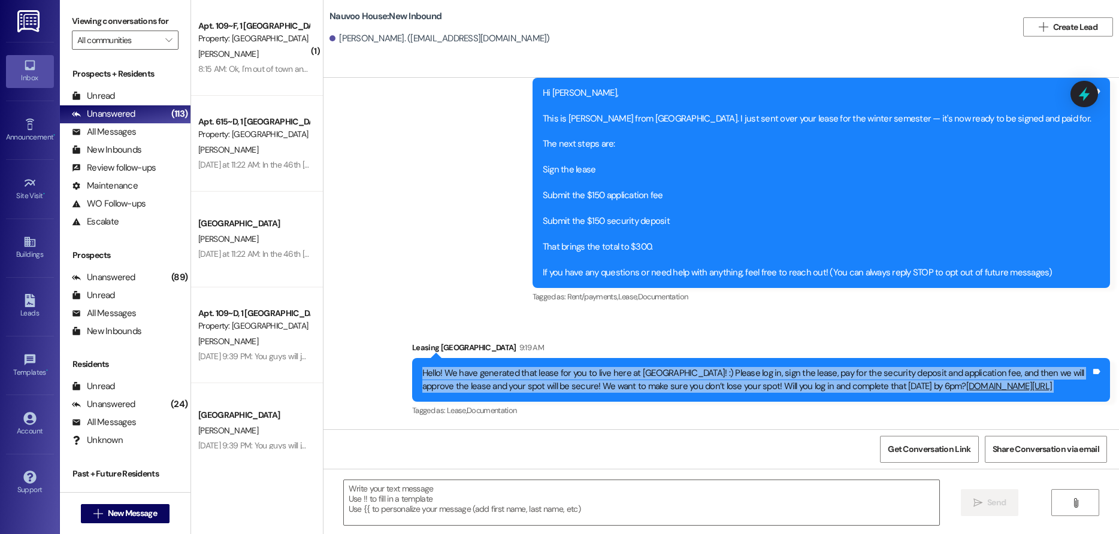
click at [524, 371] on div "Hello! We have generated that lease for you to live here at [GEOGRAPHIC_DATA]! …" at bounding box center [756, 380] width 669 height 26
copy div "Hello! We have generated that lease for you to live here at [GEOGRAPHIC_DATA]! …"
click at [127, 508] on span "New Message" at bounding box center [132, 513] width 49 height 13
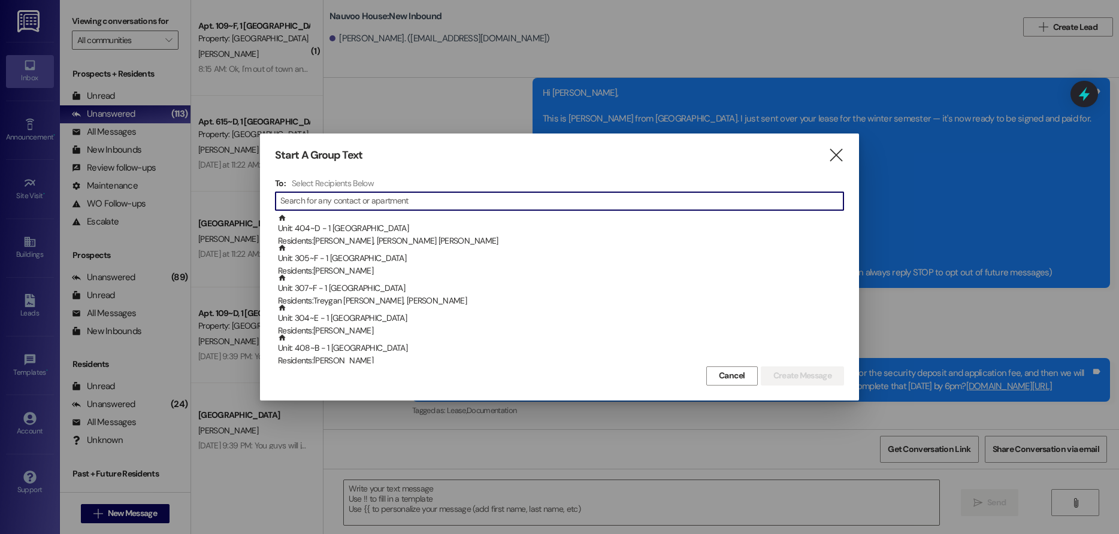
type input "n"
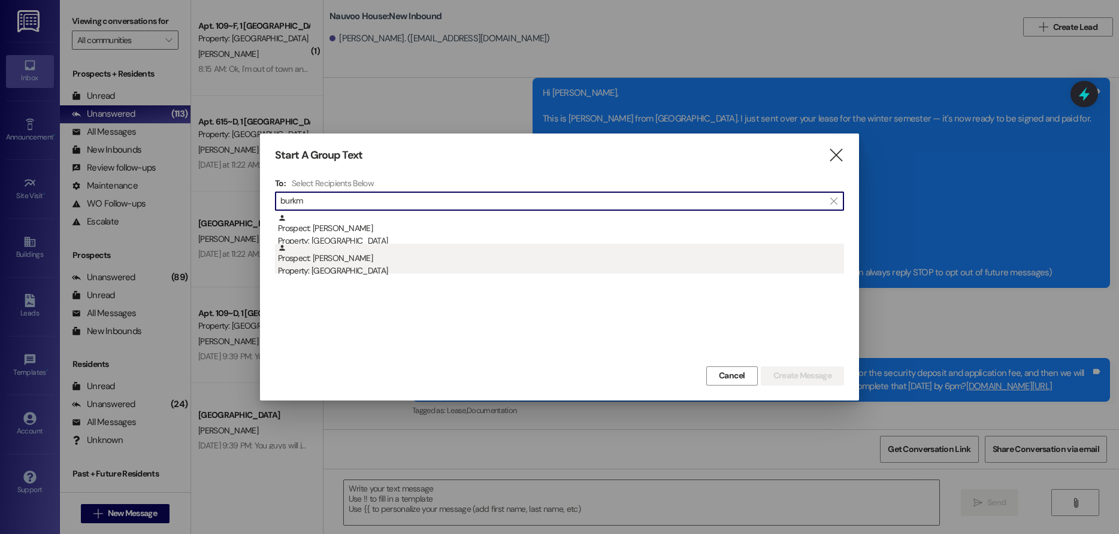
type input "burkm"
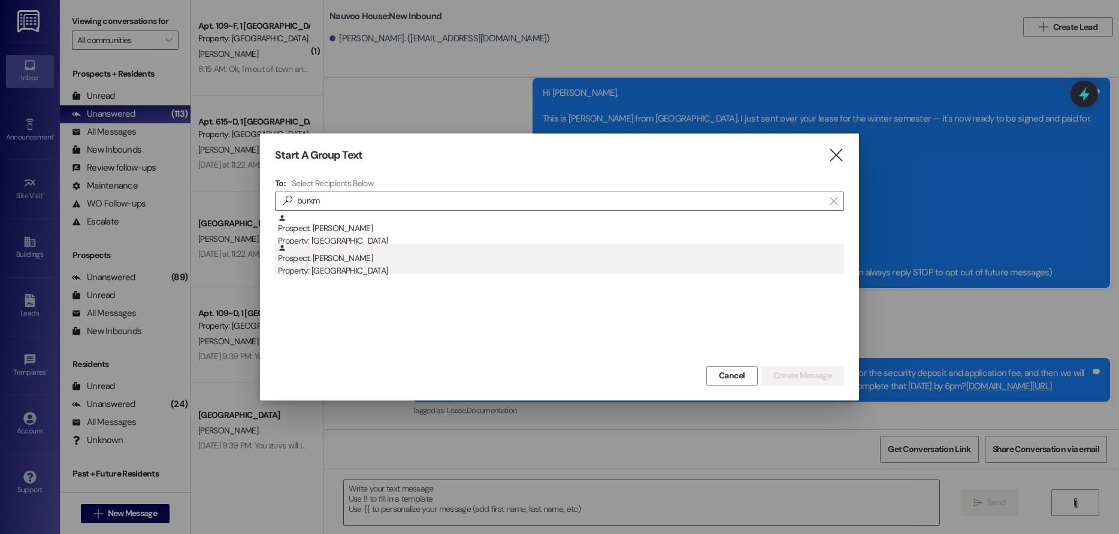
click at [489, 255] on div "Prospect: [PERSON_NAME] Property: [GEOGRAPHIC_DATA]" at bounding box center [561, 261] width 566 height 34
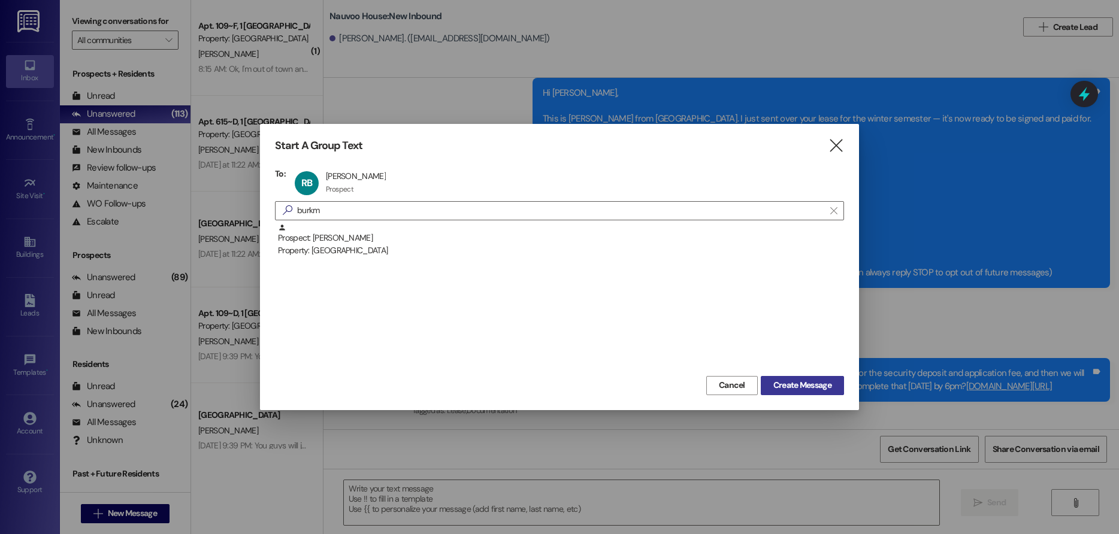
click at [807, 380] on span "Create Message" at bounding box center [802, 385] width 58 height 13
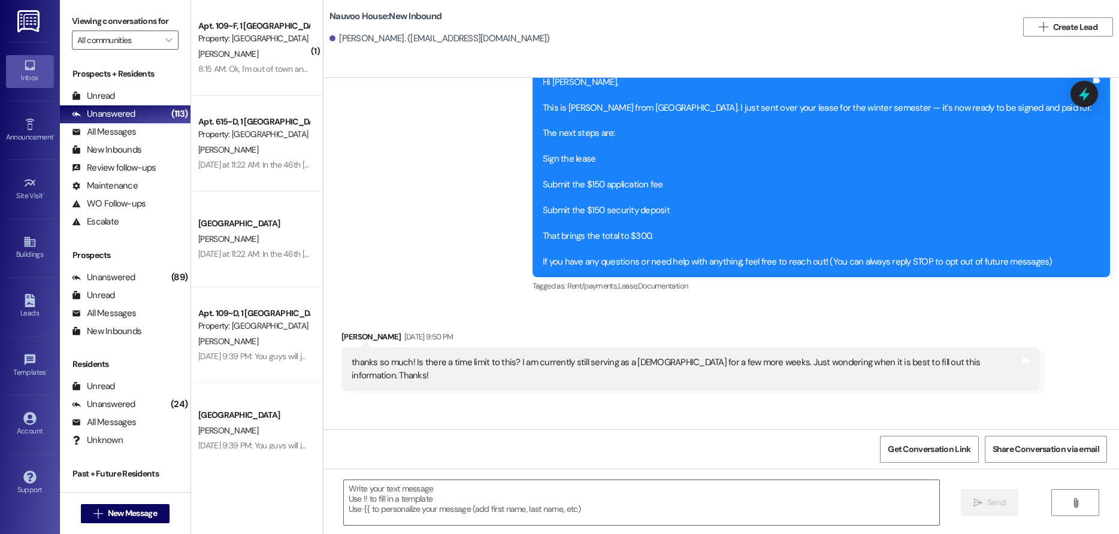
scroll to position [219, 0]
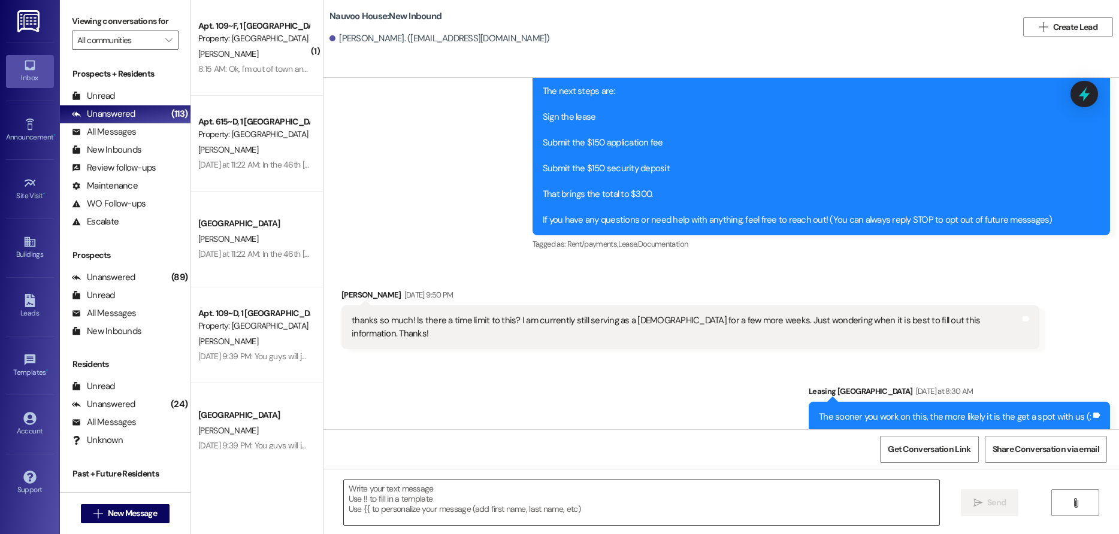
click at [437, 500] on textarea at bounding box center [642, 502] width 596 height 45
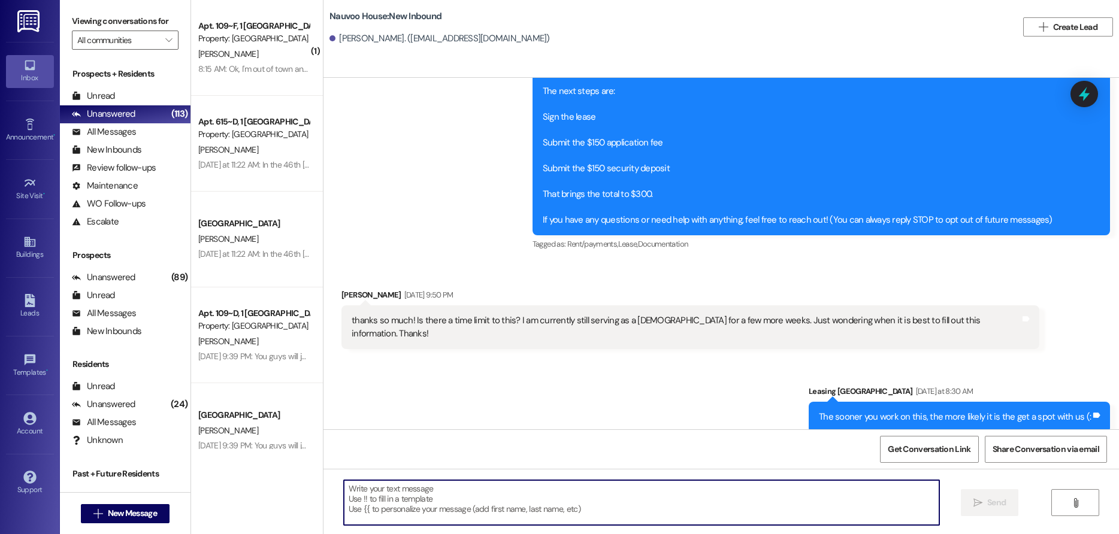
paste textarea "Hello! We have generated that lease for you to live here at [GEOGRAPHIC_DATA]! …"
type textarea "Hello! We have generated that lease for you to live here at [GEOGRAPHIC_DATA]! …"
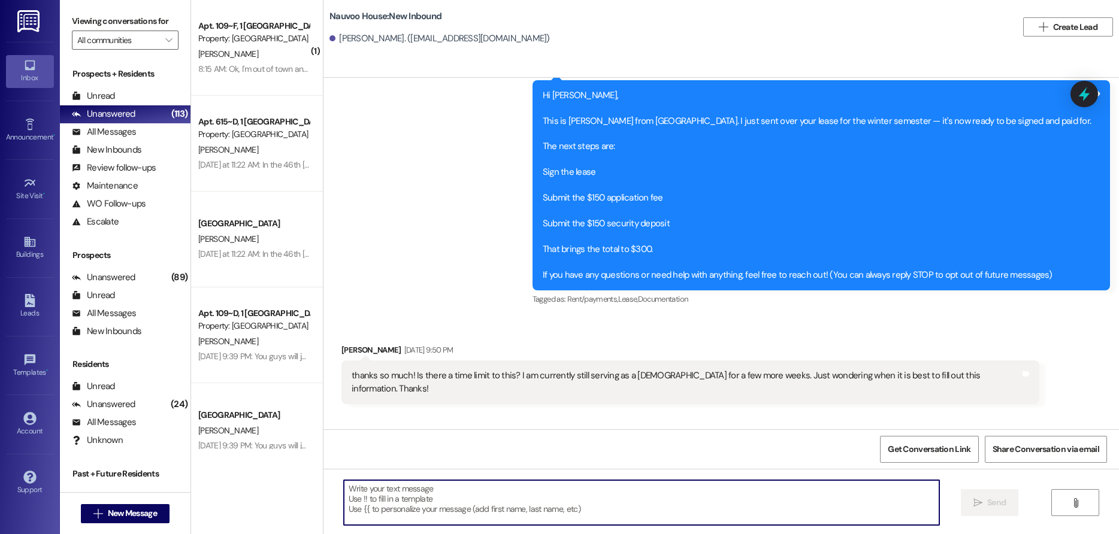
scroll to position [135, 0]
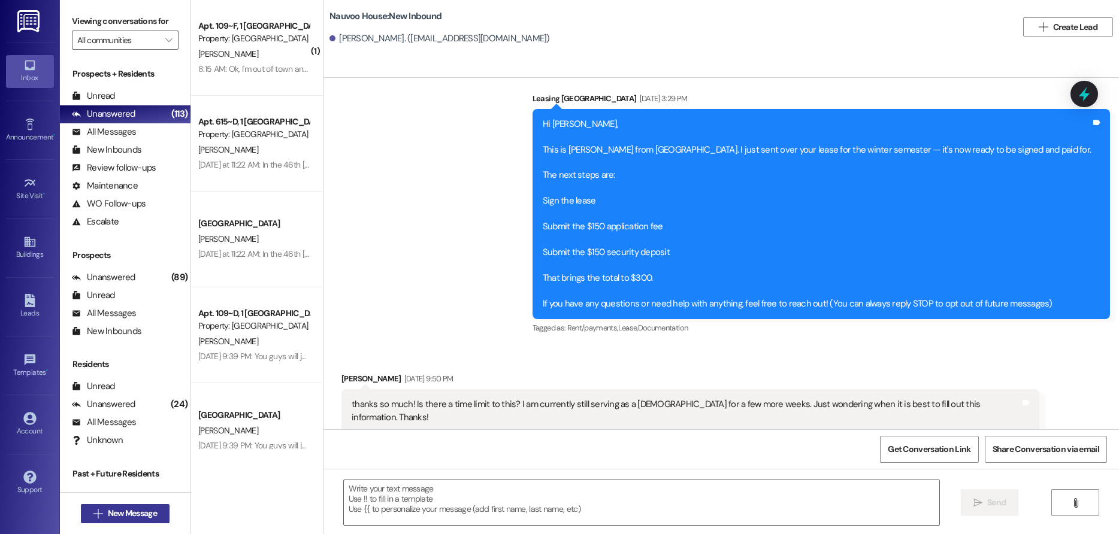
click at [125, 510] on span "New Message" at bounding box center [132, 513] width 49 height 13
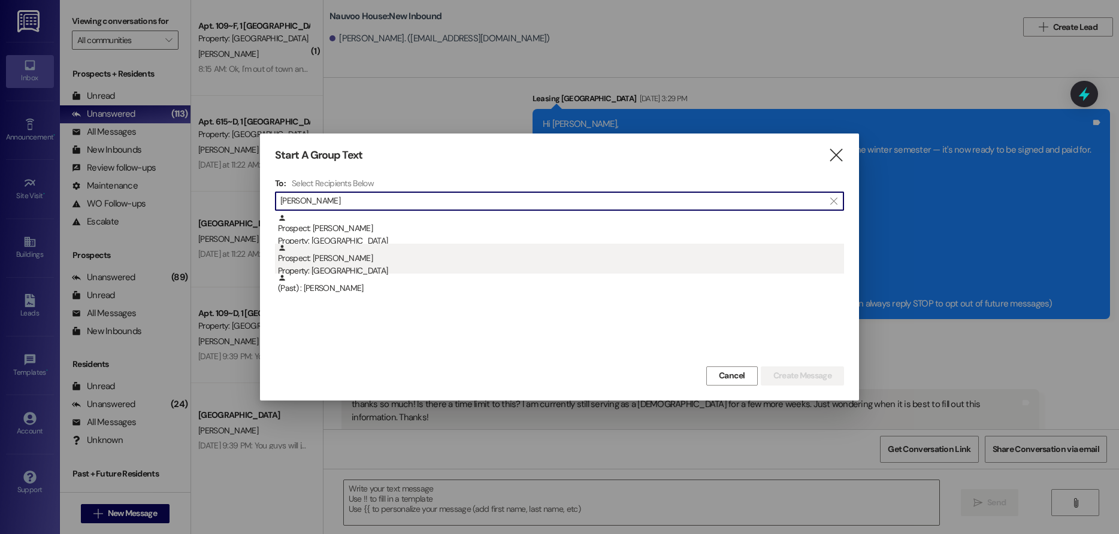
type input "[PERSON_NAME]"
click at [365, 250] on div "Prospect: [PERSON_NAME] Property: [GEOGRAPHIC_DATA]" at bounding box center [561, 261] width 566 height 34
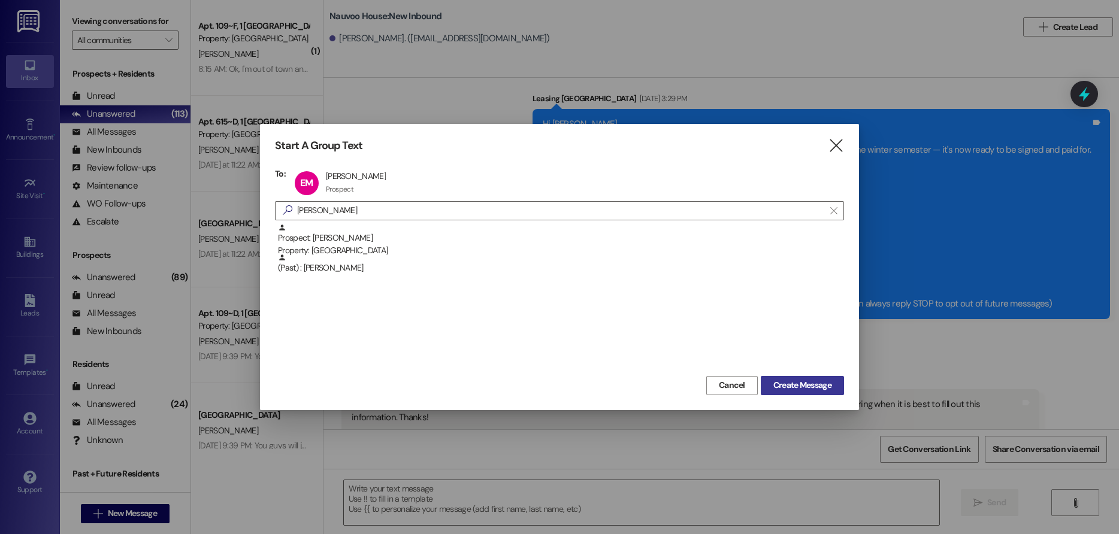
click at [818, 385] on span "Create Message" at bounding box center [802, 385] width 58 height 13
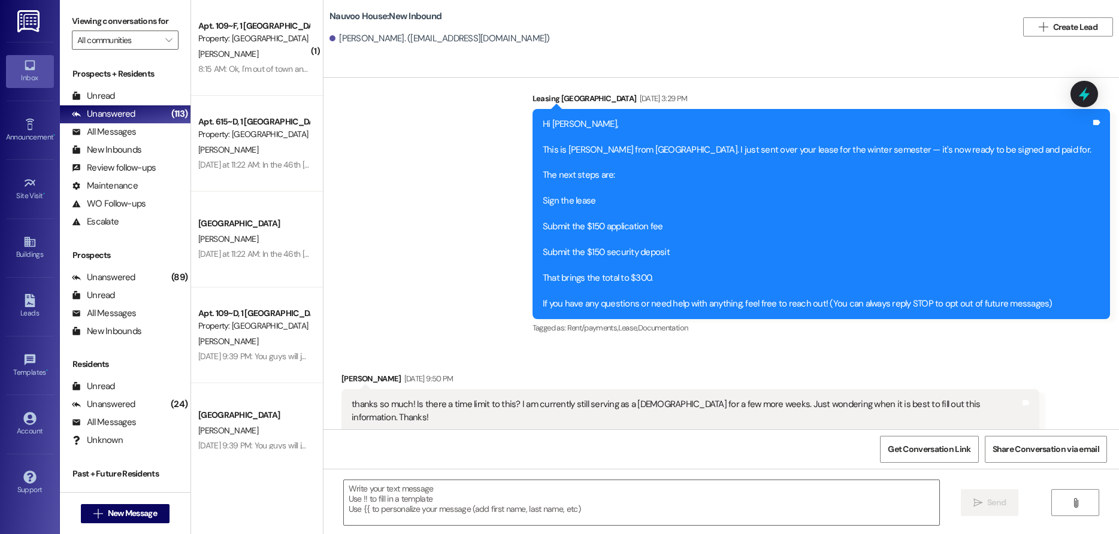
scroll to position [0, 0]
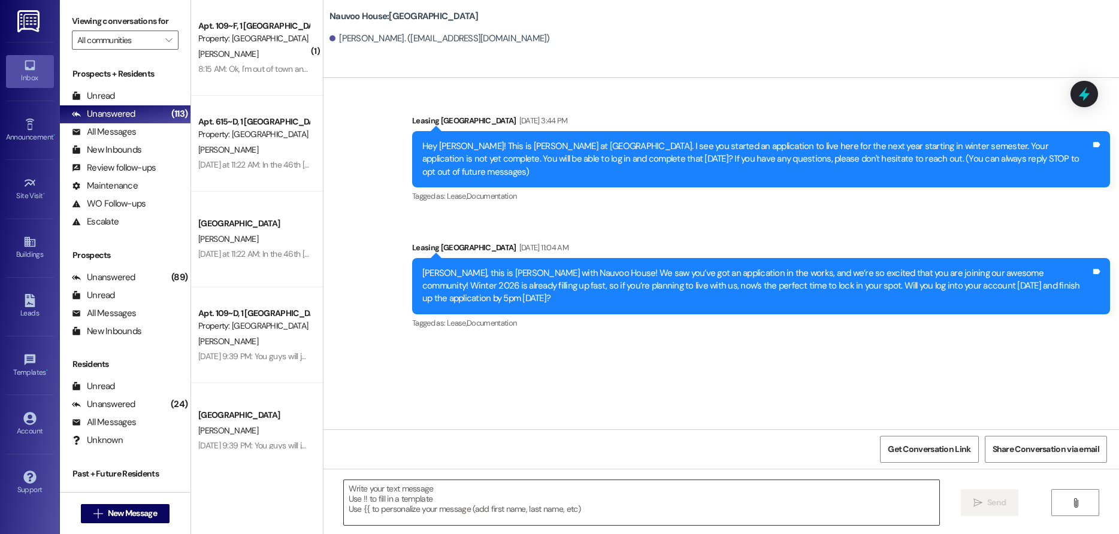
click at [398, 509] on textarea at bounding box center [642, 502] width 596 height 45
paste textarea ", this is [PERSON_NAME] from [GEOGRAPHIC_DATA]! Are you still planning on livin…"
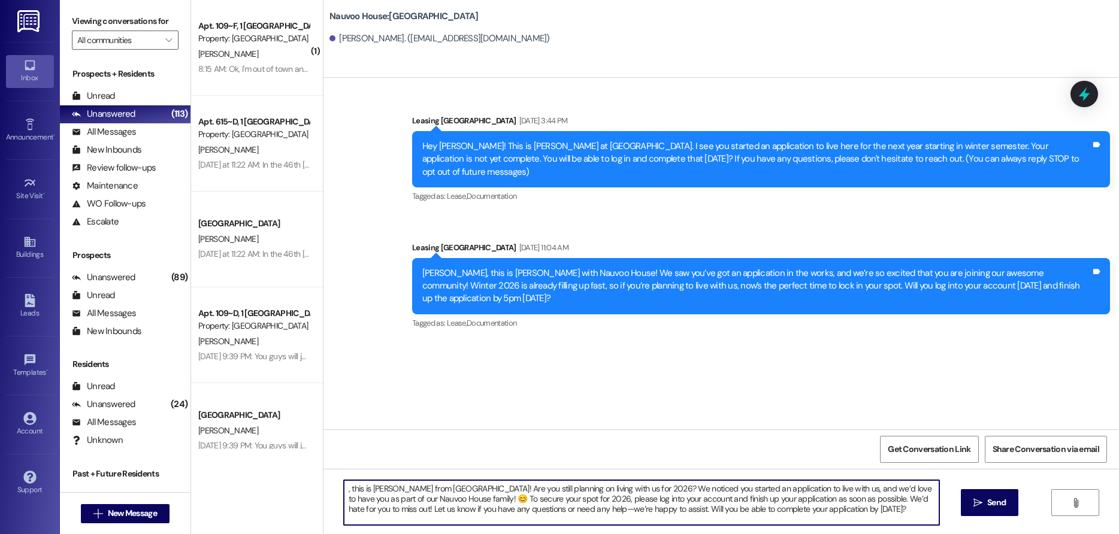
click at [344, 486] on textarea ", this is [PERSON_NAME] from [GEOGRAPHIC_DATA]! Are you still planning on livin…" at bounding box center [642, 502] width 596 height 45
type textarea "[PERSON_NAME], this is [PERSON_NAME] from [GEOGRAPHIC_DATA]! Are you still plan…"
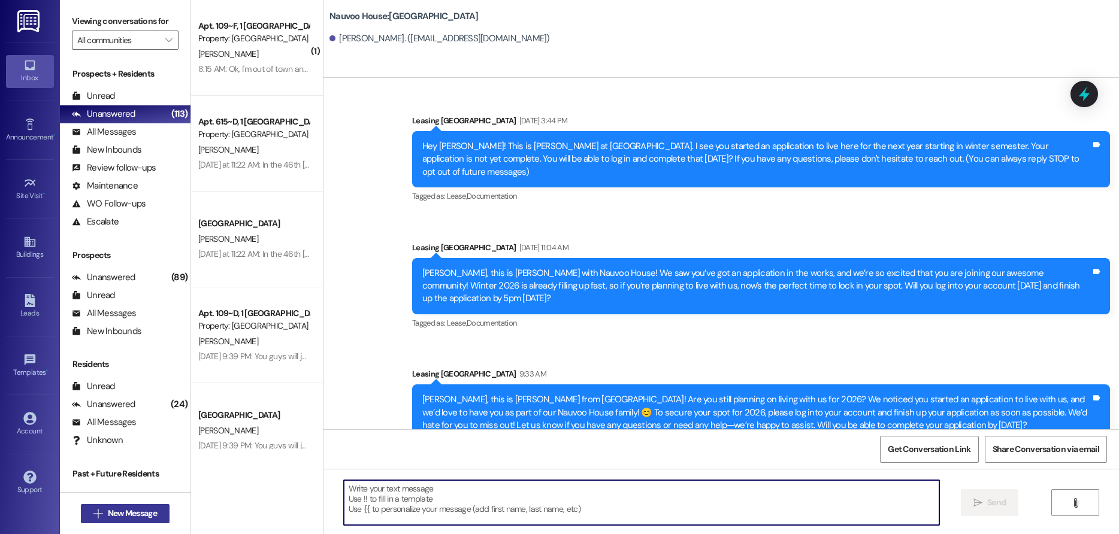
click at [111, 512] on span "New Message" at bounding box center [132, 513] width 49 height 13
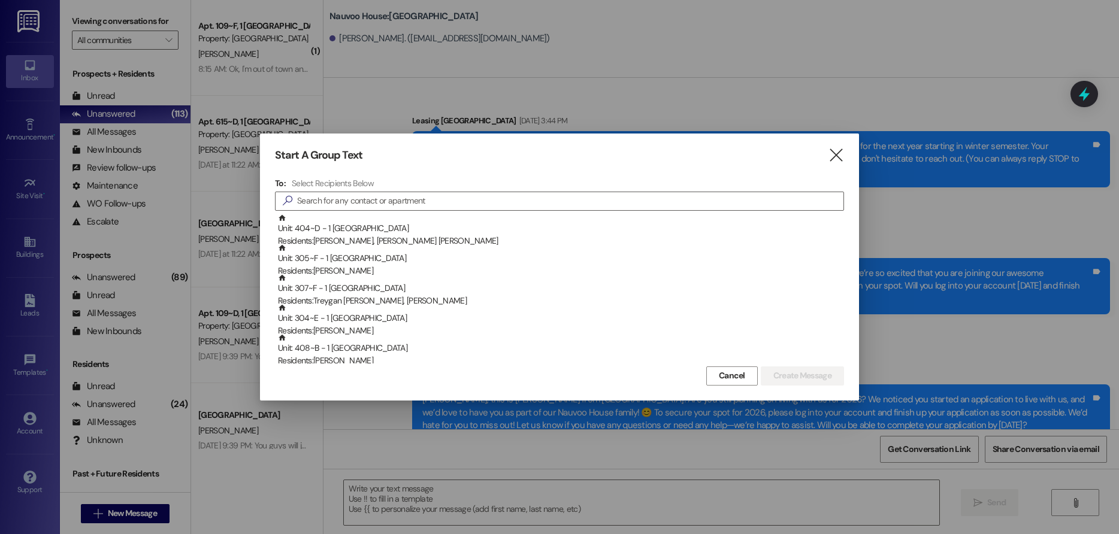
click at [357, 189] on div "To: Select Recipients Below  Unit: 404~D - 1 [GEOGRAPHIC_DATA] Residents: [PER…" at bounding box center [559, 271] width 569 height 186
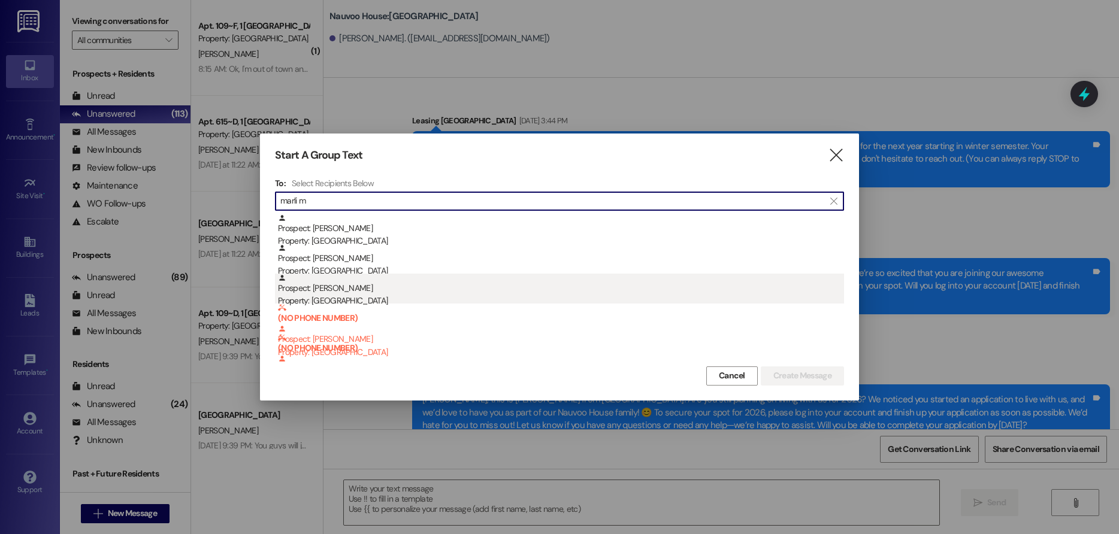
type input "marli m"
click at [379, 291] on div "Prospect: [PERSON_NAME] Property: [GEOGRAPHIC_DATA]" at bounding box center [561, 291] width 566 height 34
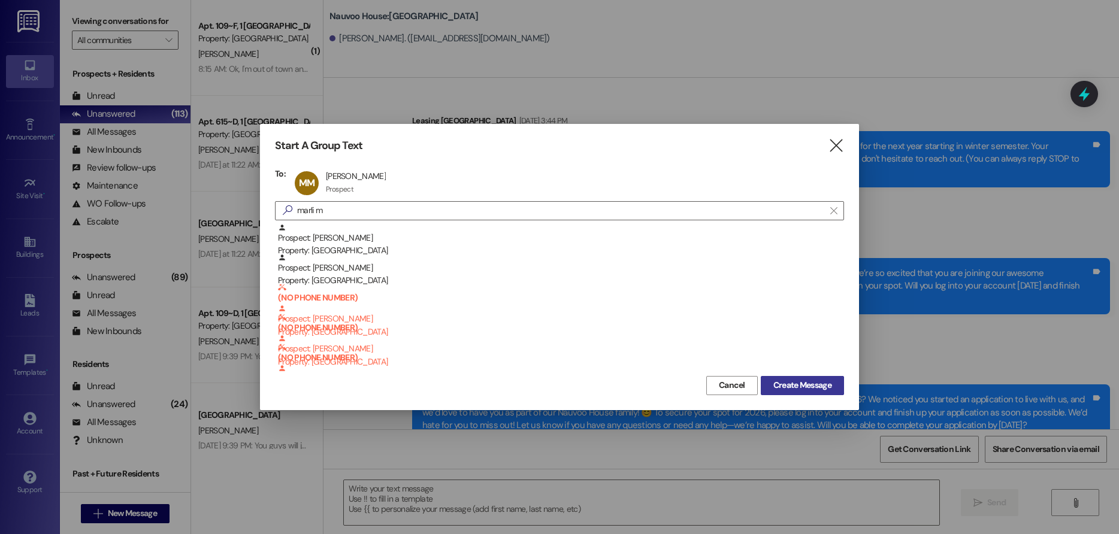
click at [779, 382] on span "Create Message" at bounding box center [802, 385] width 58 height 13
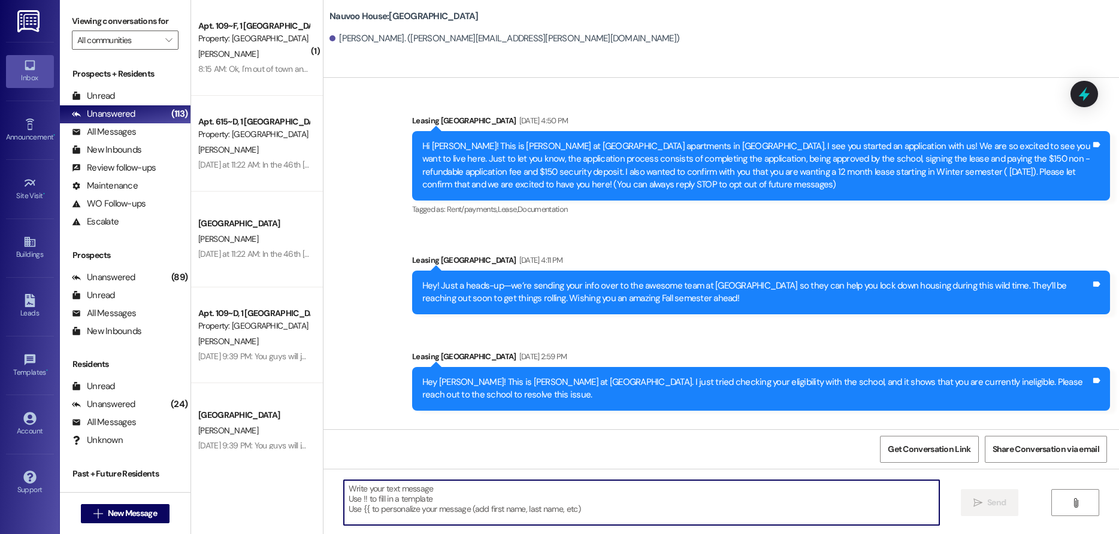
click at [411, 500] on textarea at bounding box center [642, 502] width 596 height 45
paste textarea "Hello! We have generated that lease for you to live here at [GEOGRAPHIC_DATA]! …"
type textarea "Hello! We have generated that lease for you to live here at [GEOGRAPHIC_DATA]! …"
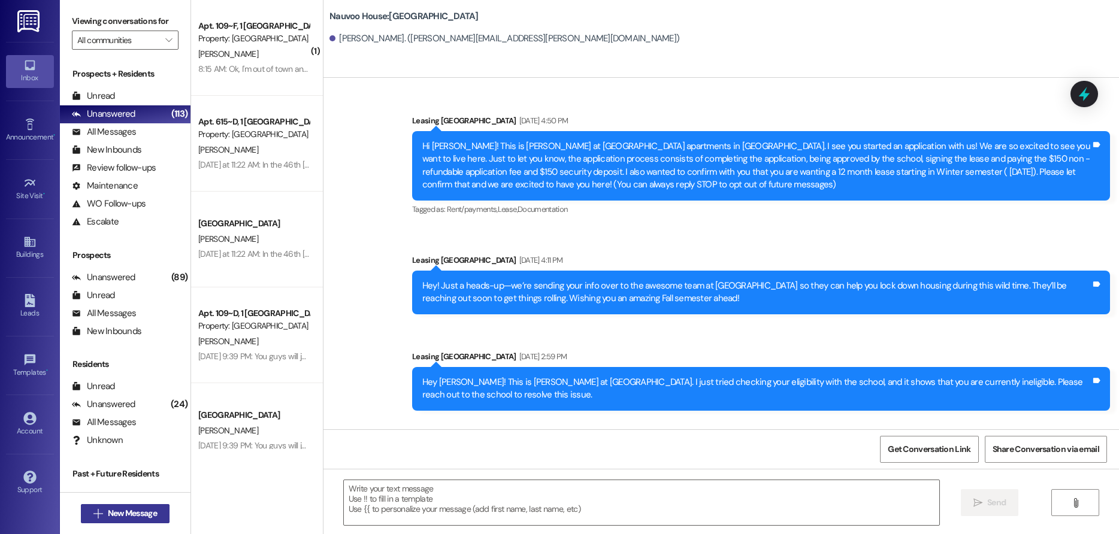
click at [135, 515] on span "New Message" at bounding box center [132, 513] width 49 height 13
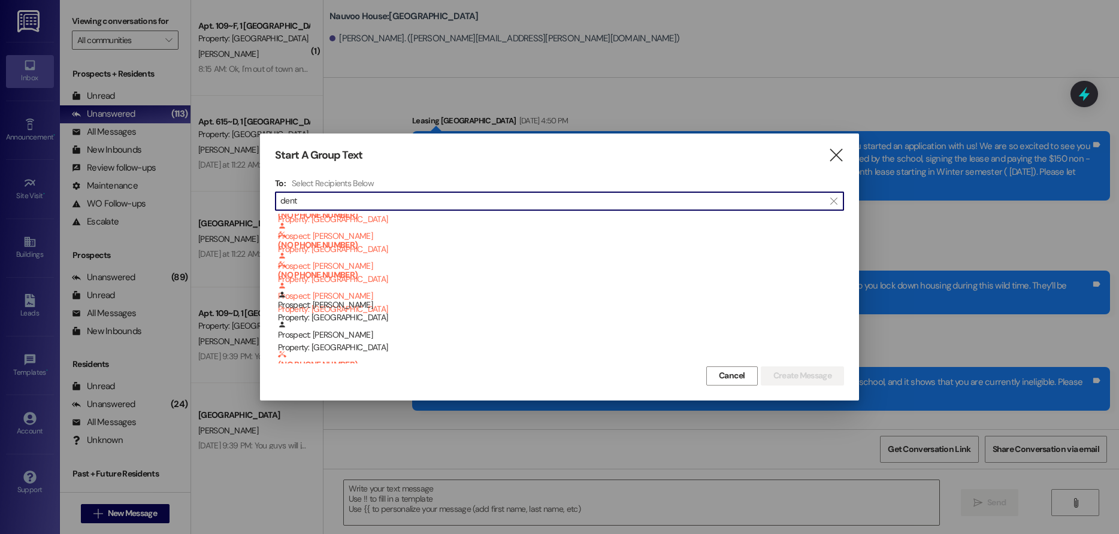
scroll to position [120, 0]
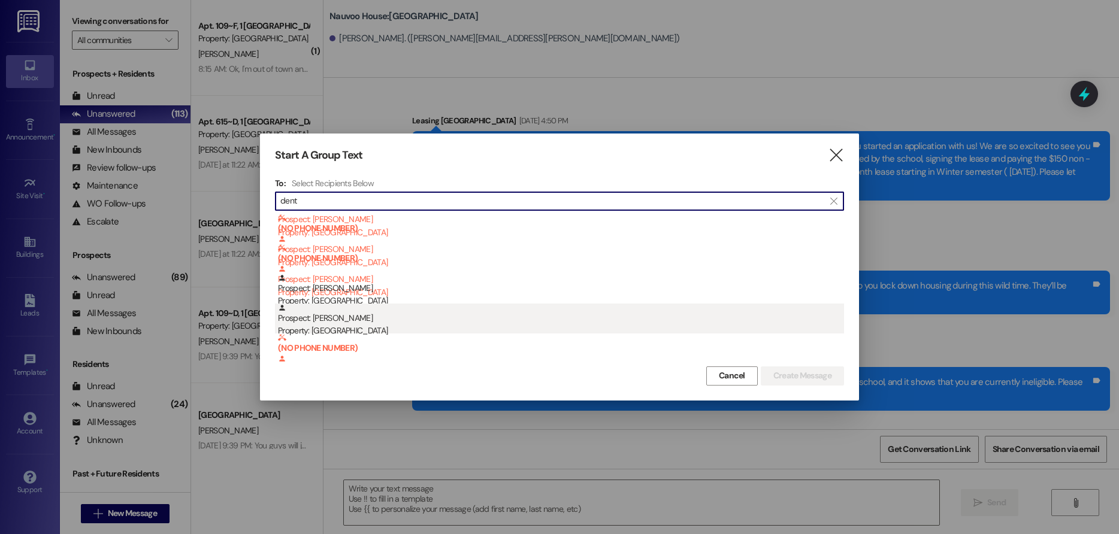
type input "dent"
click at [374, 318] on div "Prospect: [PERSON_NAME] Property: [GEOGRAPHIC_DATA]" at bounding box center [561, 321] width 566 height 34
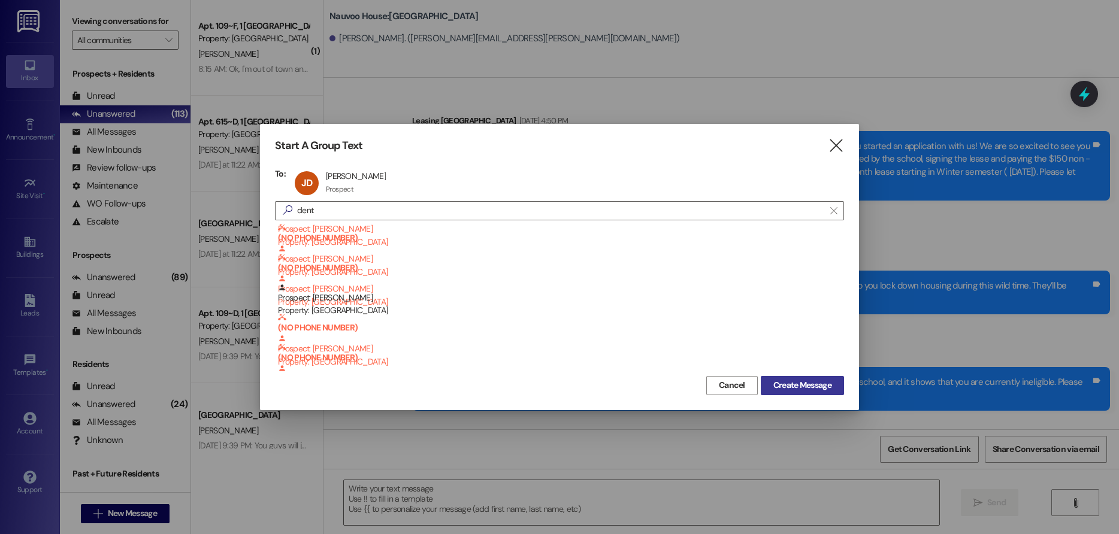
click at [797, 386] on span "Create Message" at bounding box center [802, 385] width 58 height 13
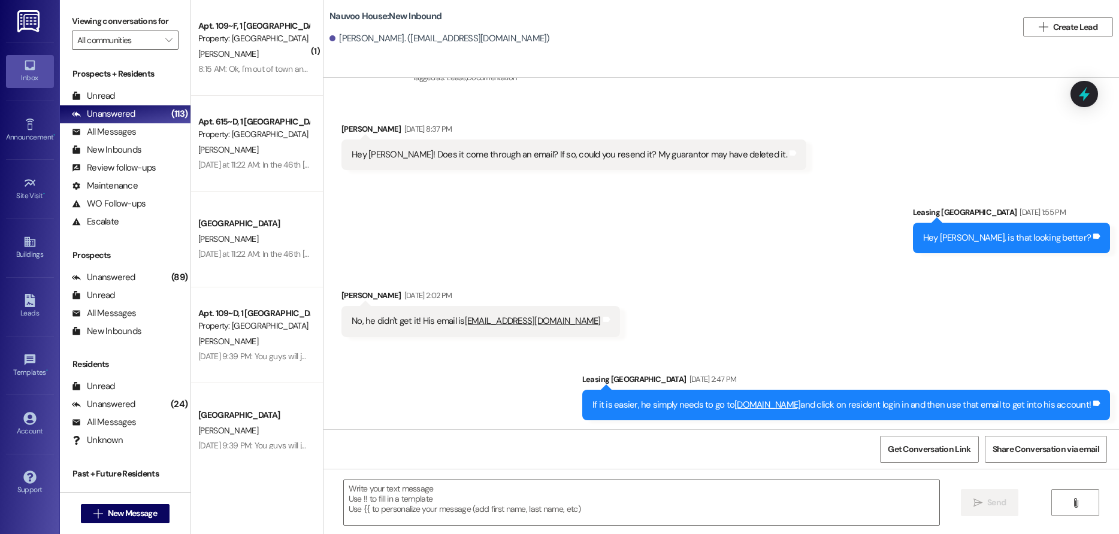
scroll to position [119, 0]
click at [416, 512] on textarea at bounding box center [642, 502] width 596 height 45
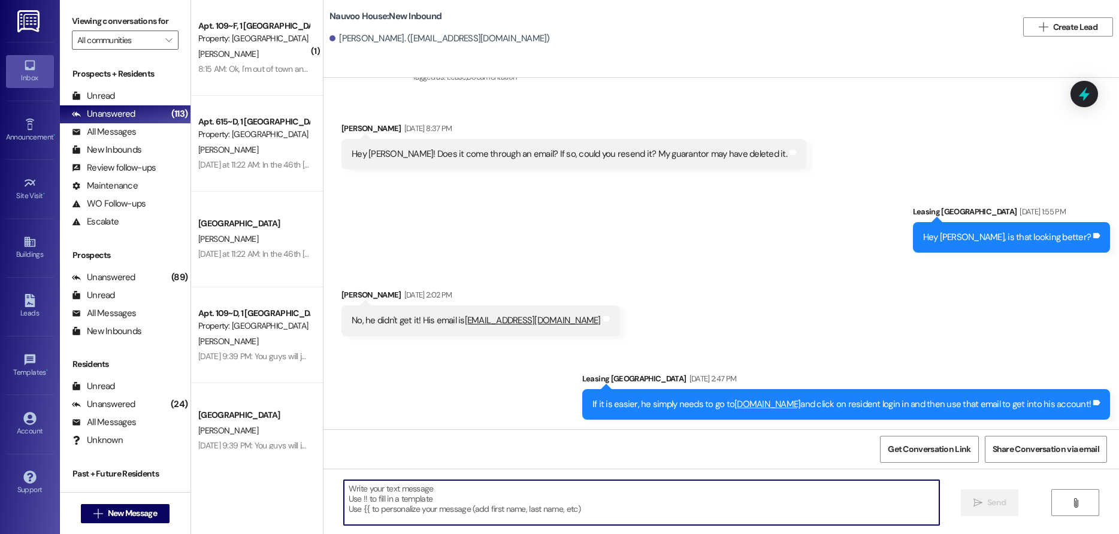
paste textarea ", this is [GEOGRAPHIC_DATA]. We wanted to reach out and let you know your spot …"
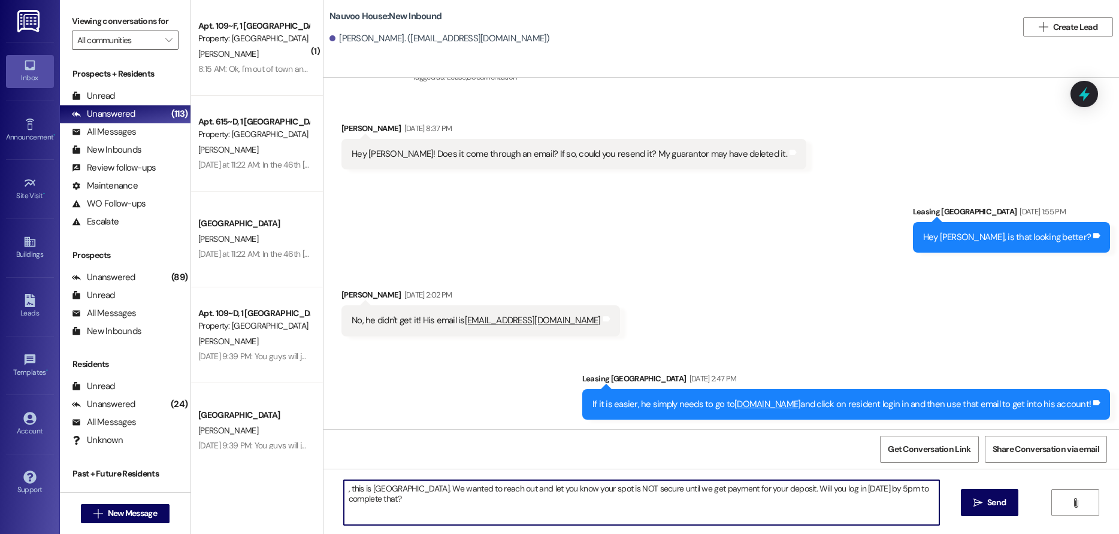
click at [344, 486] on textarea ", this is [GEOGRAPHIC_DATA]. We wanted to reach out and let you know your spot …" at bounding box center [642, 502] width 596 height 45
type textarea "[PERSON_NAME], this is [GEOGRAPHIC_DATA]. We wanted to reach out and let you kn…"
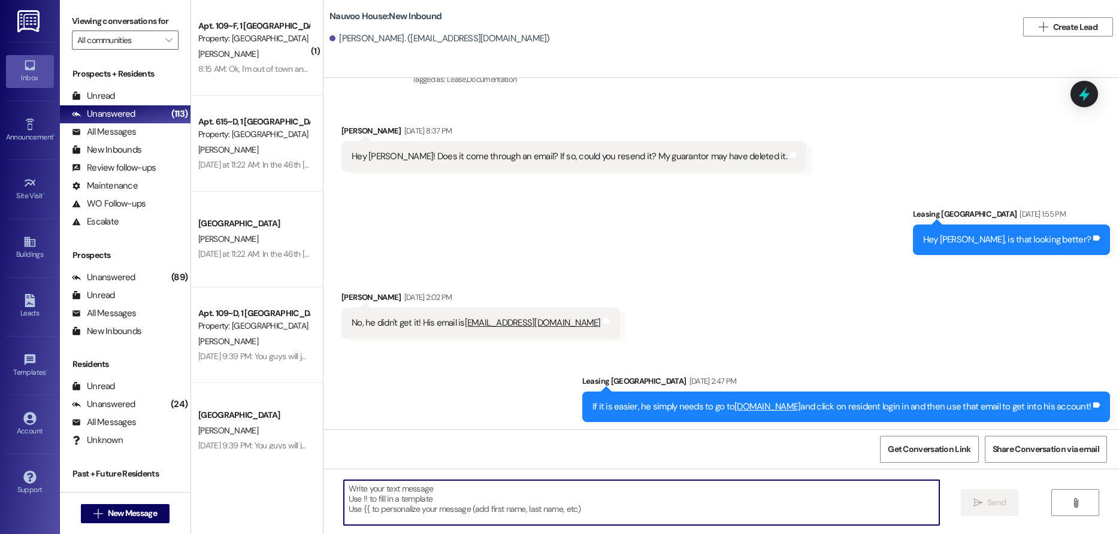
scroll to position [203, 0]
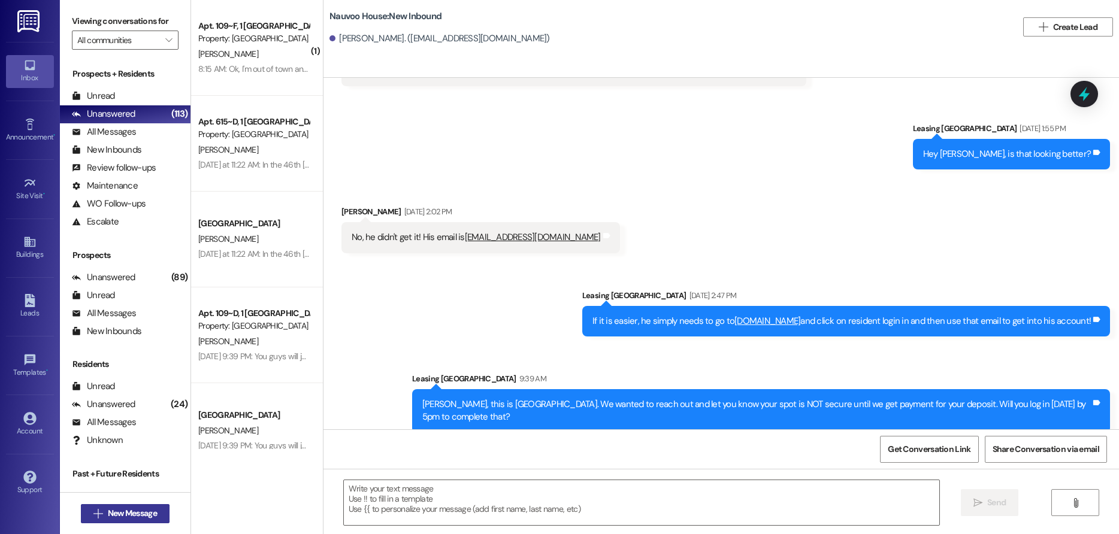
click at [146, 518] on span "New Message" at bounding box center [132, 513] width 49 height 13
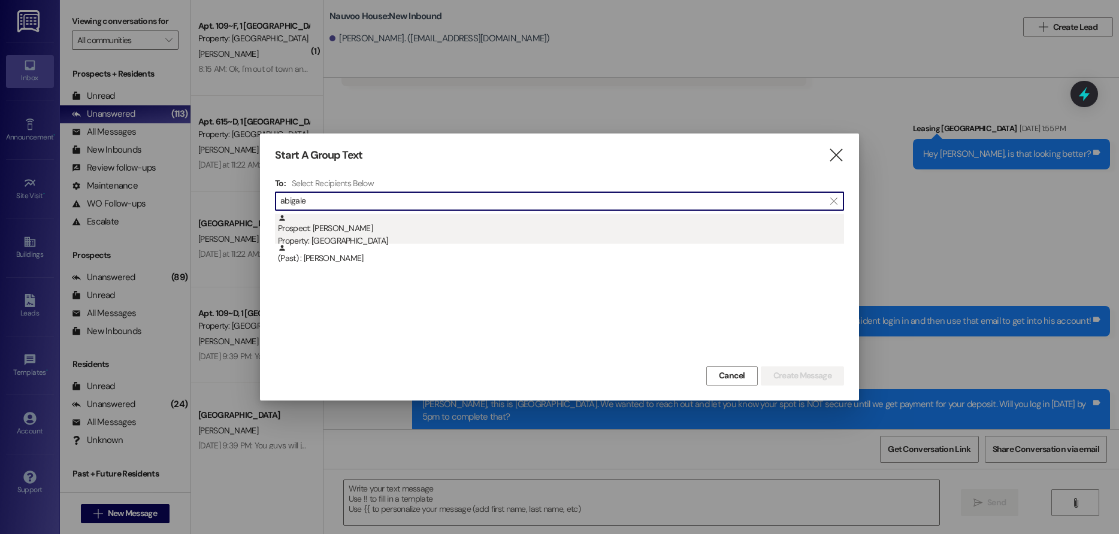
type input "abigale"
click at [361, 241] on div "Property: [GEOGRAPHIC_DATA]" at bounding box center [561, 241] width 566 height 13
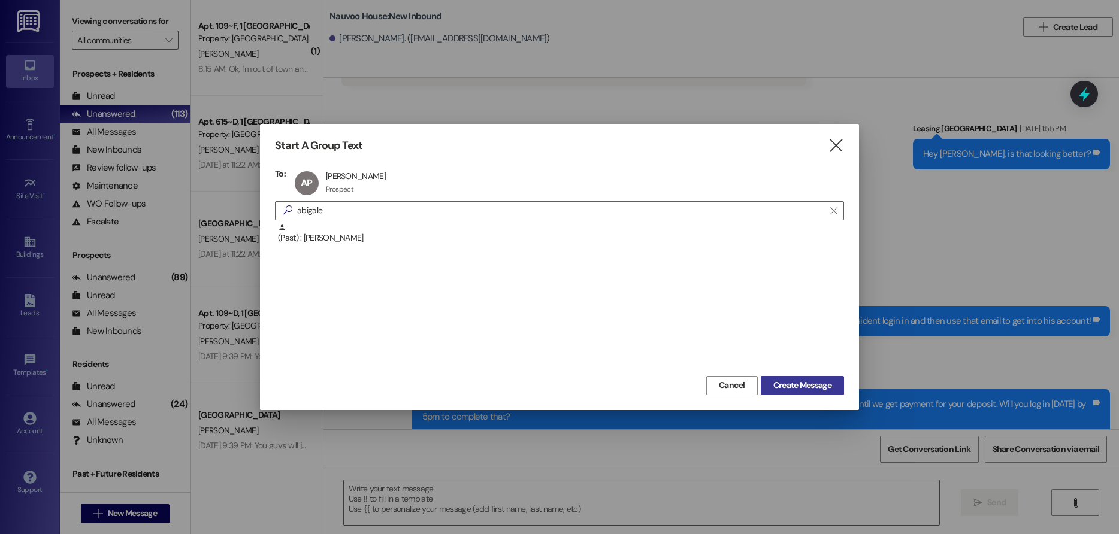
click at [790, 383] on span "Create Message" at bounding box center [802, 385] width 58 height 13
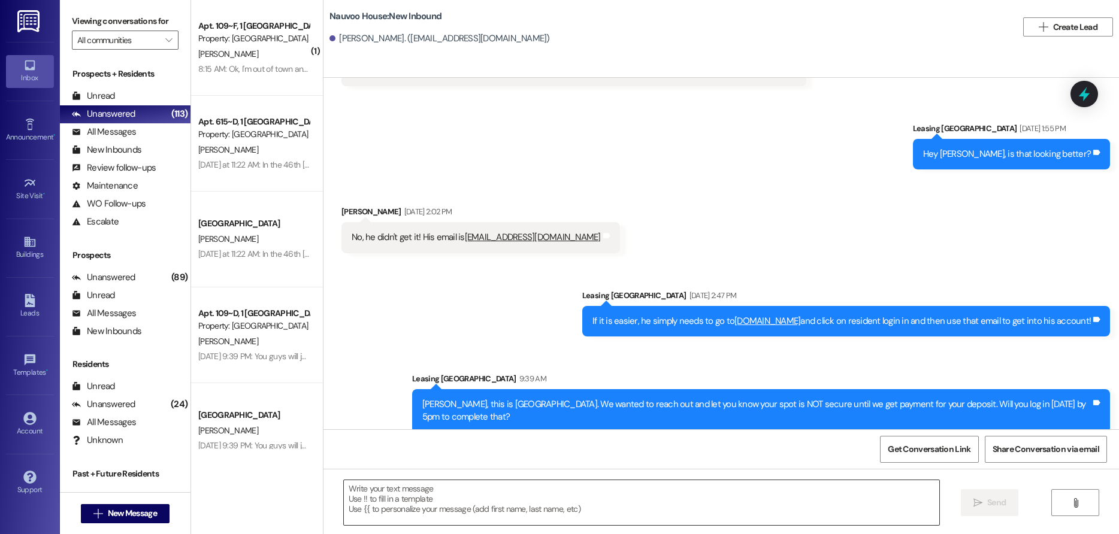
scroll to position [258, 0]
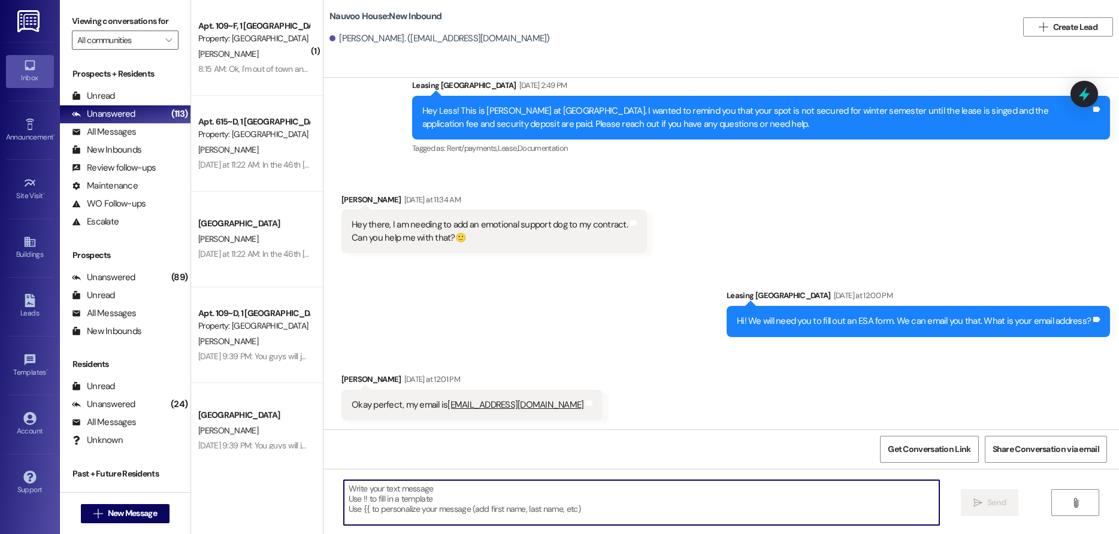
click at [414, 503] on textarea at bounding box center [642, 502] width 596 height 45
paste textarea "Hello! We have generated that lease for you to live here at [GEOGRAPHIC_DATA]! …"
type textarea "Hello! We have generated that lease for you to live here at [GEOGRAPHIC_DATA]! …"
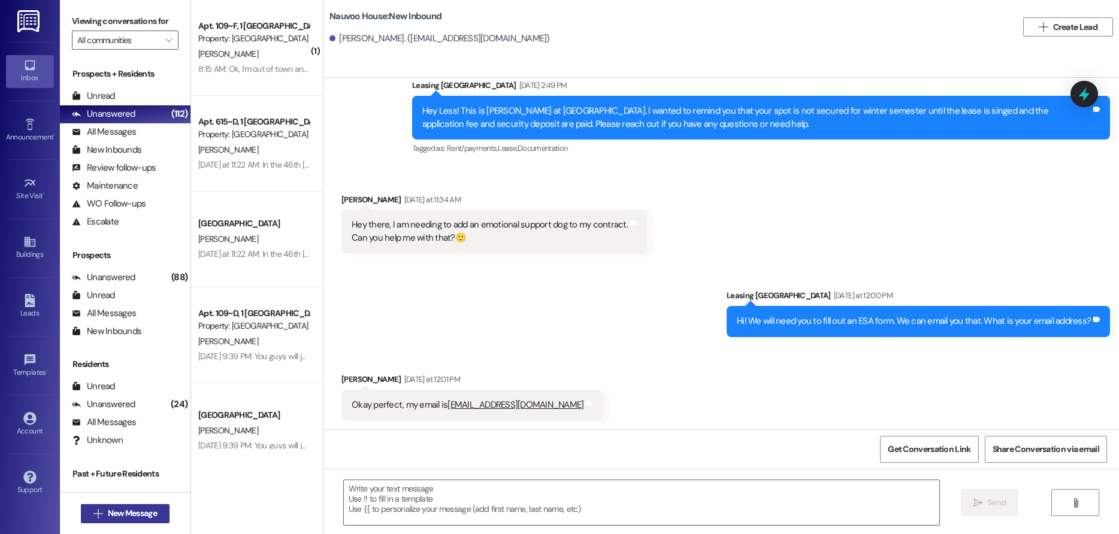
click at [108, 516] on span "New Message" at bounding box center [132, 513] width 49 height 13
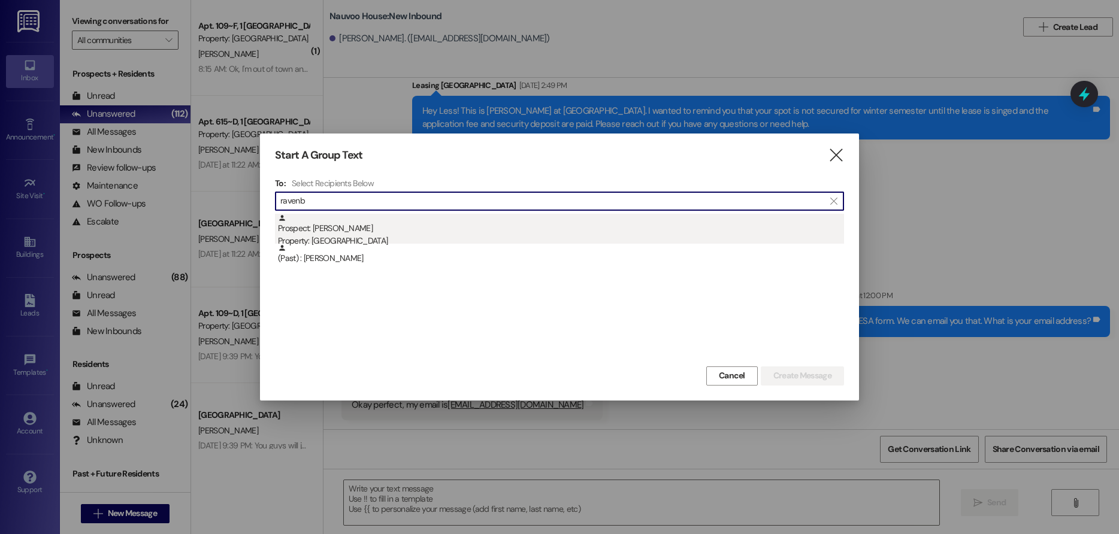
type input "ravenb"
click at [403, 231] on div "Prospect: [PERSON_NAME] Property: [GEOGRAPHIC_DATA]" at bounding box center [561, 231] width 566 height 34
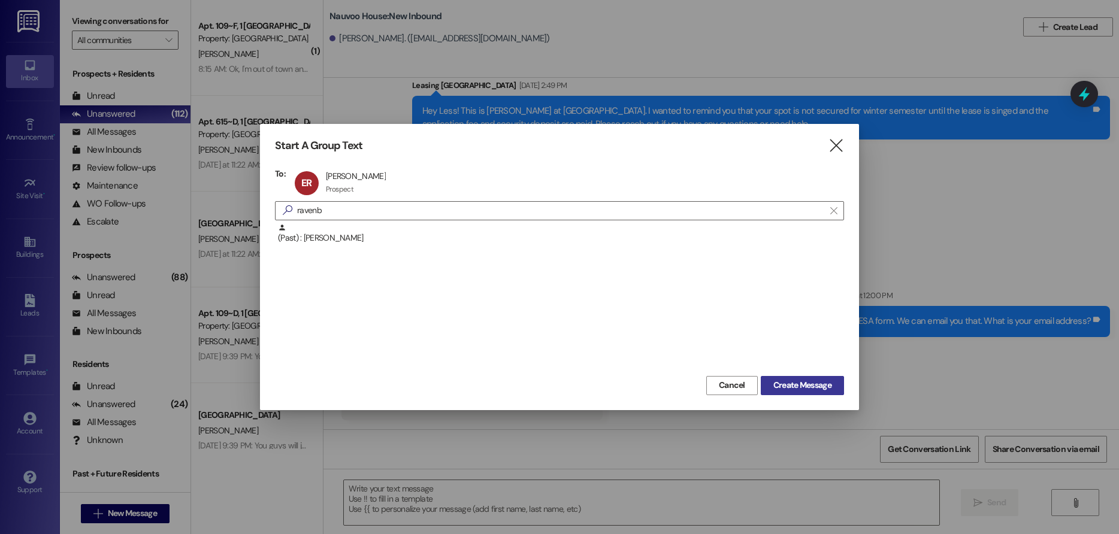
click at [816, 389] on span "Create Message" at bounding box center [802, 385] width 58 height 13
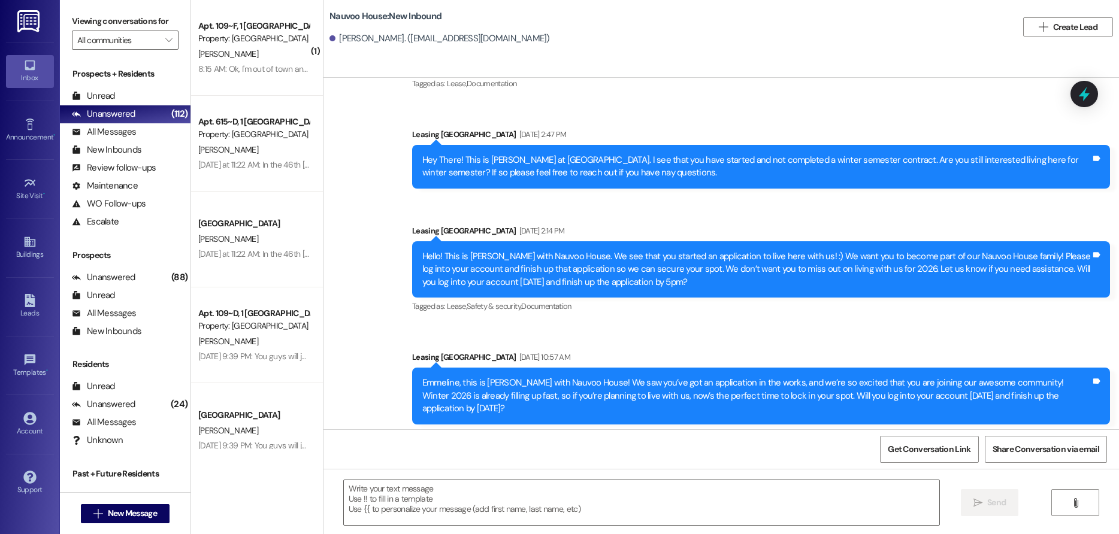
scroll to position [362, 0]
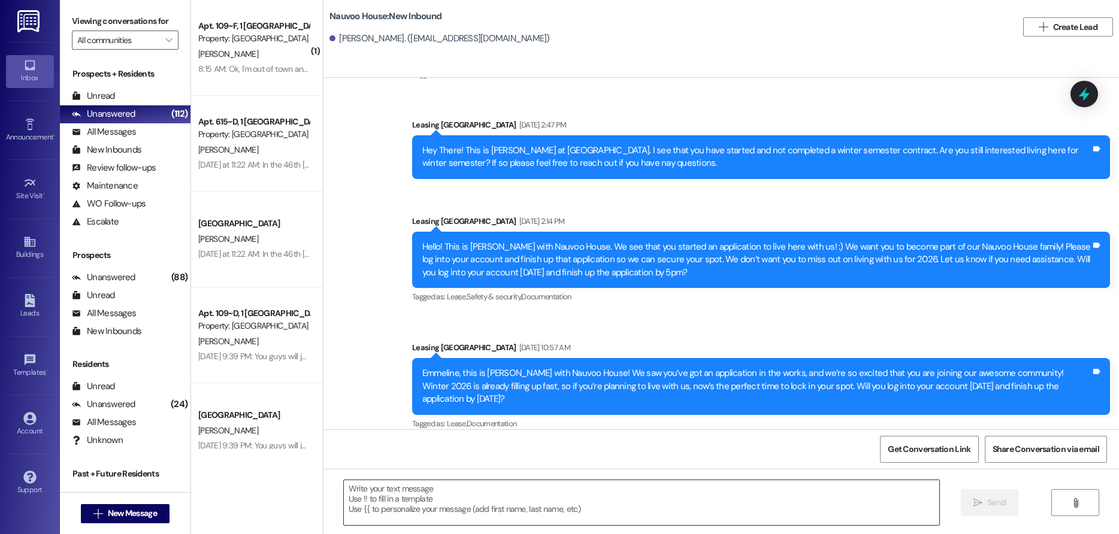
click at [461, 499] on textarea at bounding box center [642, 502] width 596 height 45
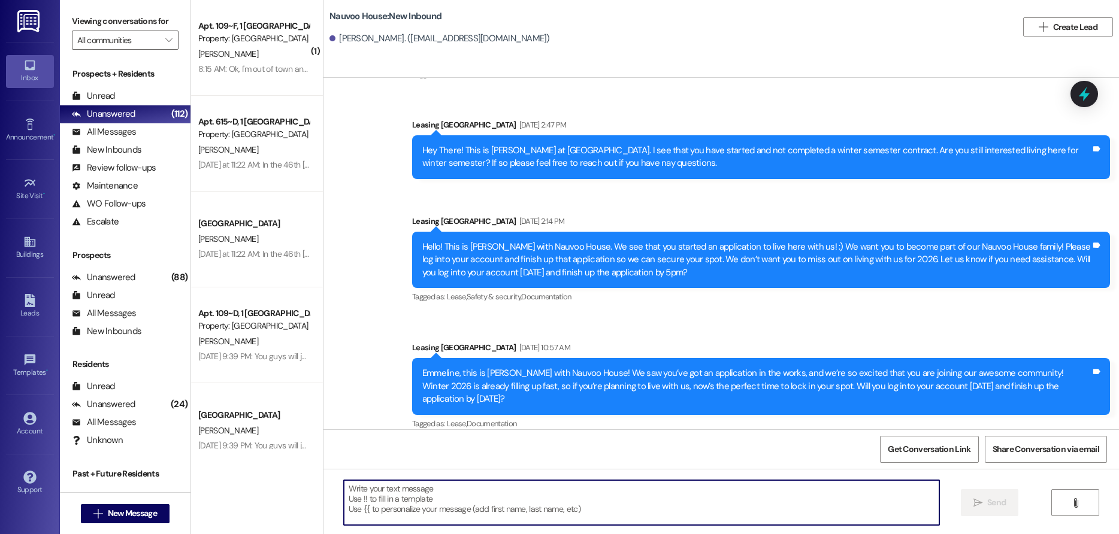
paste textarea ", this is [PERSON_NAME] from [GEOGRAPHIC_DATA]! Are you still planning on livin…"
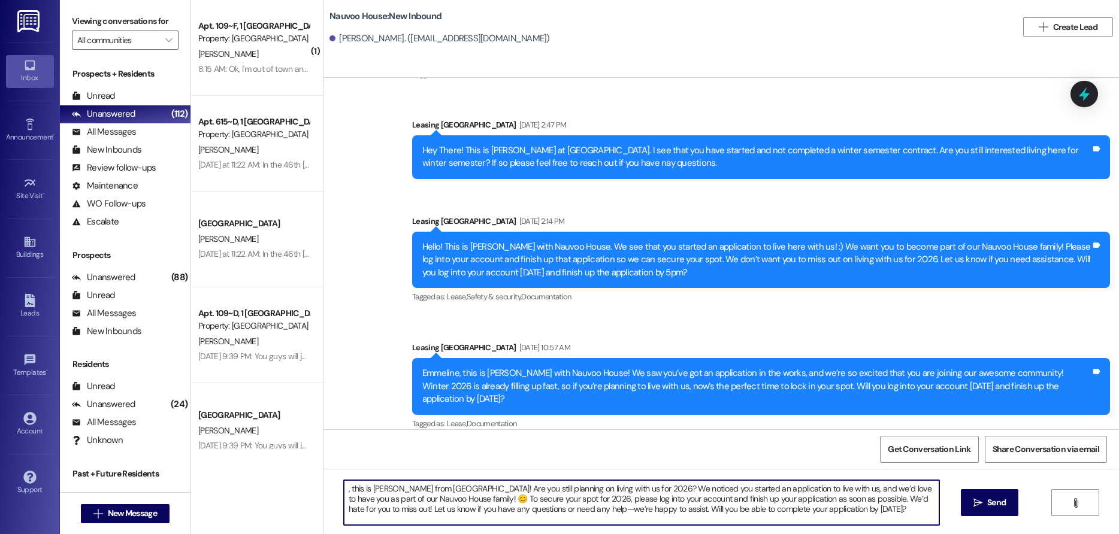
click at [344, 486] on textarea ", this is [PERSON_NAME] from [GEOGRAPHIC_DATA]! Are you still planning on livin…" at bounding box center [642, 502] width 596 height 45
type textarea "Emmeline, this is [PERSON_NAME] from [GEOGRAPHIC_DATA]! Are you still planning …"
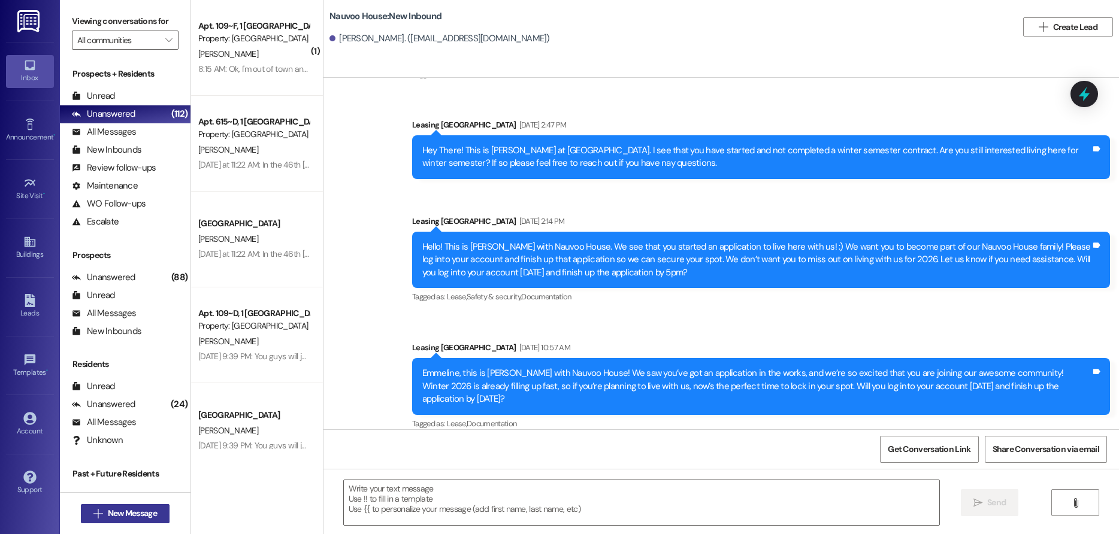
click at [108, 516] on span "New Message" at bounding box center [132, 513] width 49 height 13
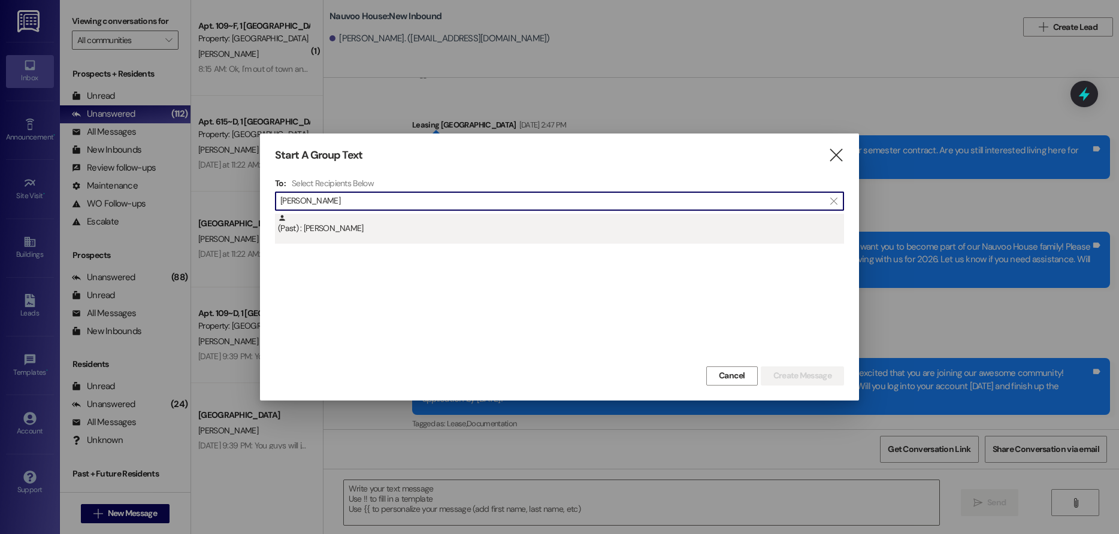
type input "[PERSON_NAME]"
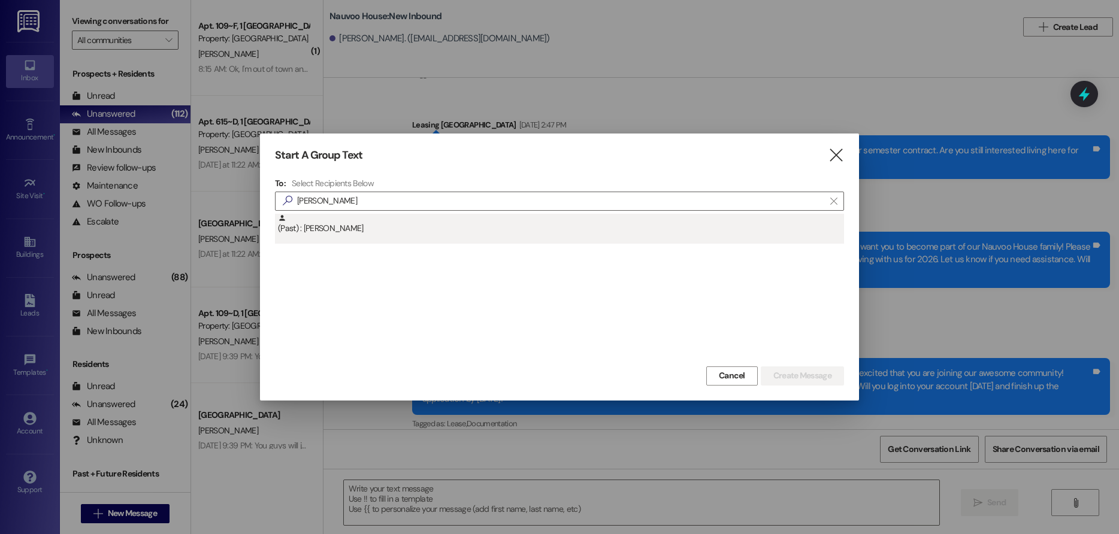
click at [392, 223] on div "(Past) : [PERSON_NAME]" at bounding box center [561, 224] width 566 height 21
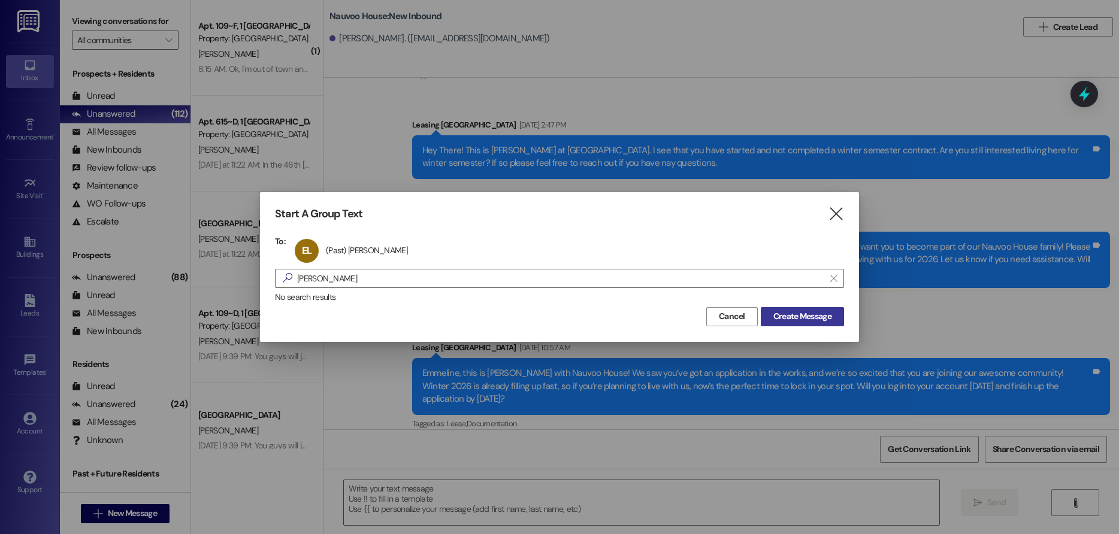
click at [812, 324] on button "Create Message" at bounding box center [802, 316] width 83 height 19
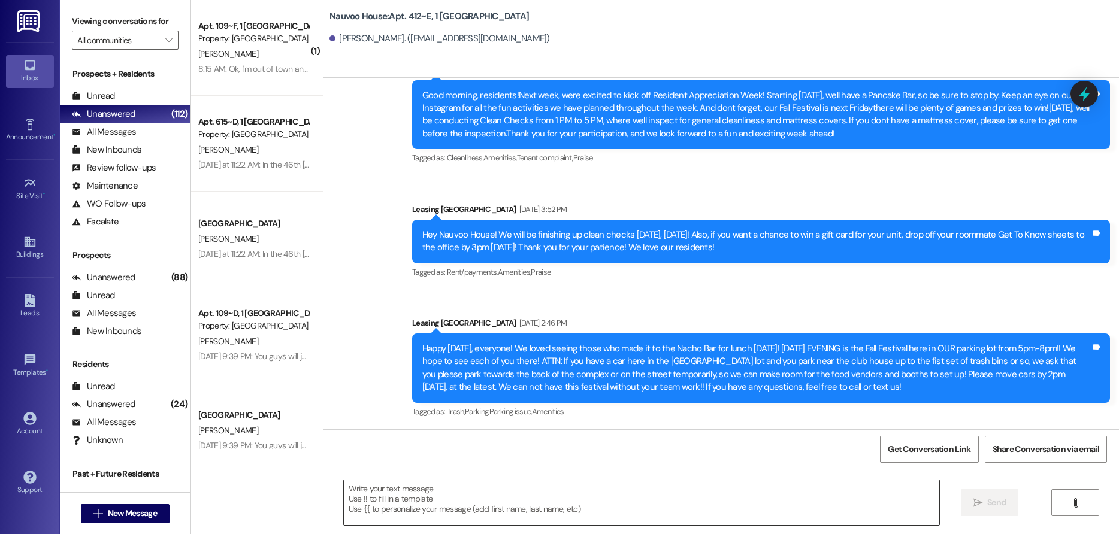
scroll to position [16555, 0]
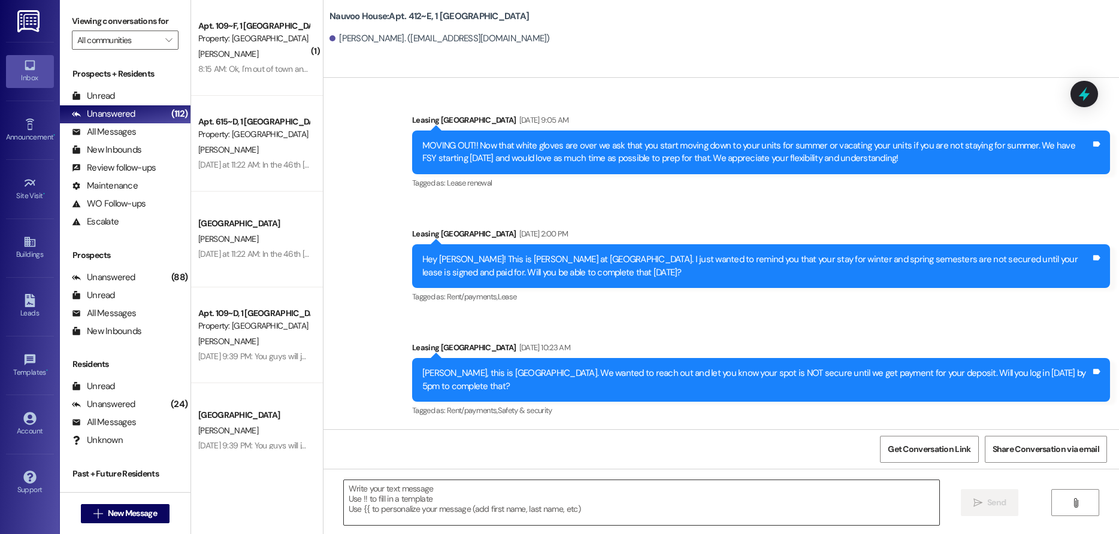
click at [391, 513] on textarea at bounding box center [642, 502] width 596 height 45
paste textarea ", this is [GEOGRAPHIC_DATA]. We wanted to reach out and let you know your spot …"
type textarea ", this is [GEOGRAPHIC_DATA]. We wanted to reach out and let you know your spot …"
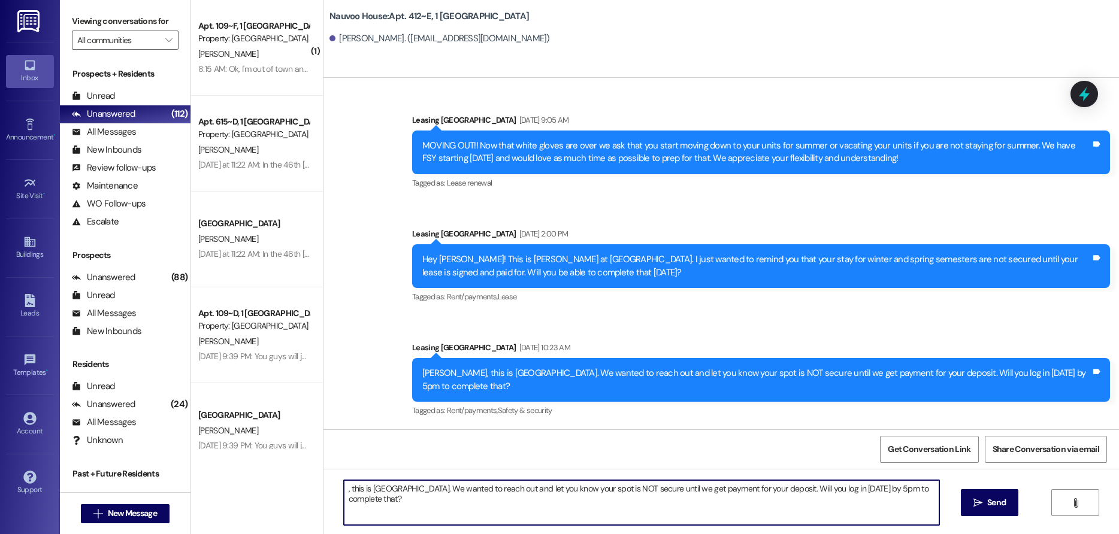
click at [348, 492] on textarea ", this is [GEOGRAPHIC_DATA]. We wanted to reach out and let you know your spot …" at bounding box center [642, 502] width 596 height 45
click at [344, 487] on textarea ", this is [GEOGRAPHIC_DATA]. We wanted to reach out and let you know your spot …" at bounding box center [642, 502] width 596 height 45
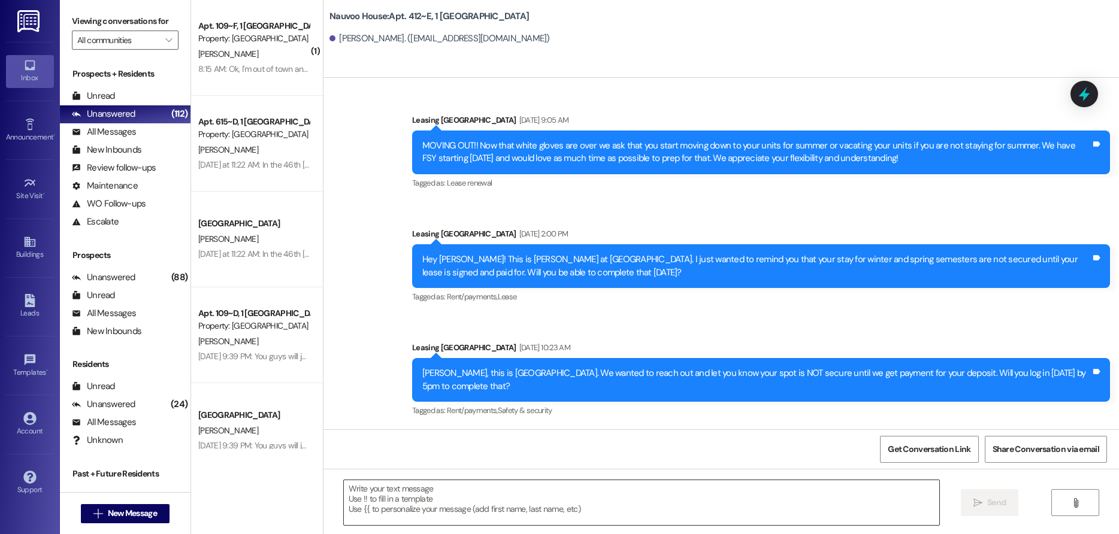
click at [455, 488] on textarea at bounding box center [642, 502] width 596 height 45
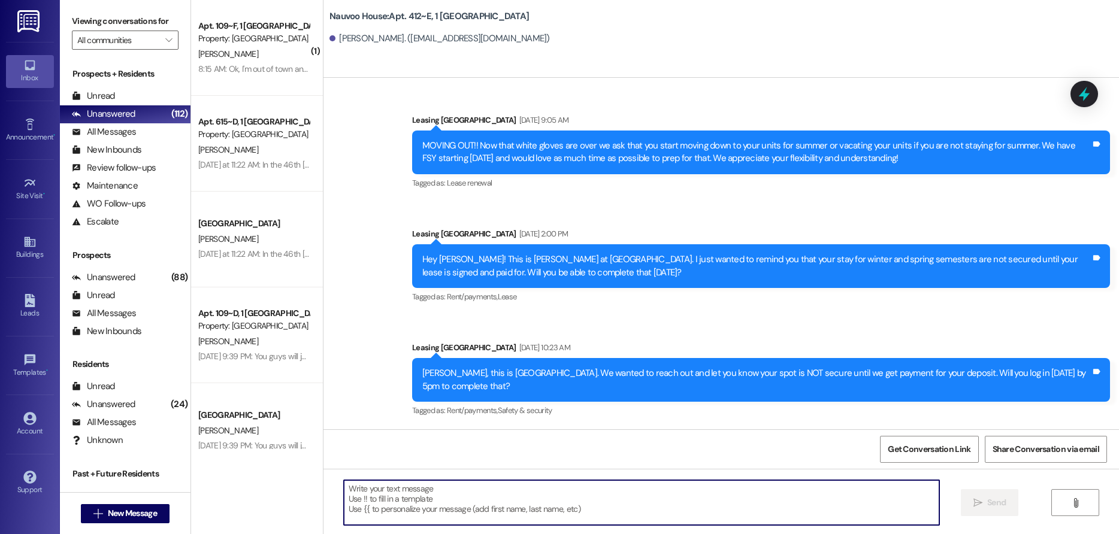
paste textarea "We noticed you’ve signed your lease but haven’t paid your deposit yet. Your spo…"
type textarea "We noticed you’ve signed your lease but haven’t paid your deposit yet. Your spo…"
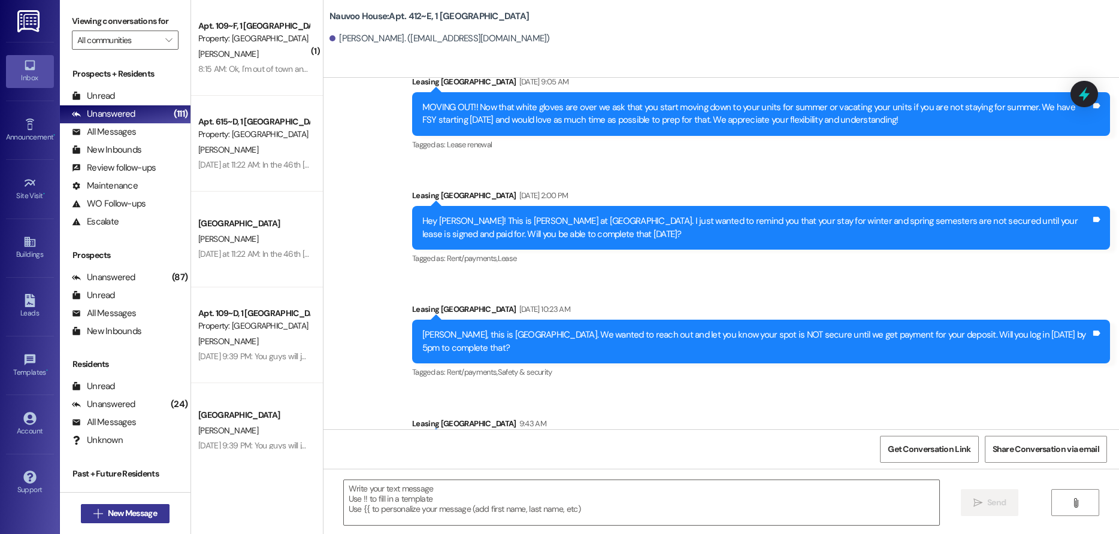
click at [139, 509] on span "New Message" at bounding box center [132, 513] width 49 height 13
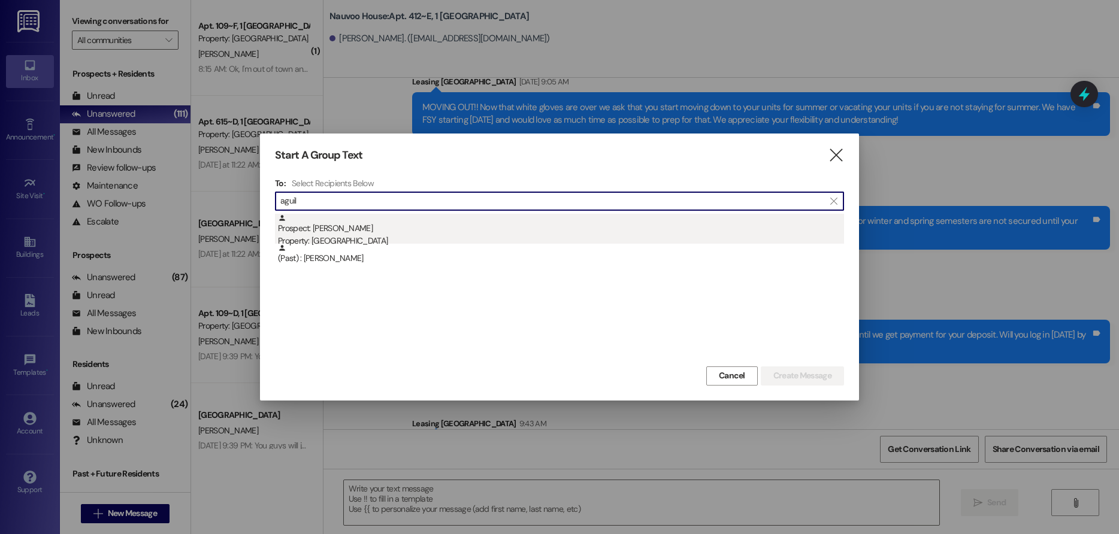
type input "aguil"
click at [479, 232] on div "Prospect: [PERSON_NAME] Property: [GEOGRAPHIC_DATA]" at bounding box center [561, 231] width 566 height 34
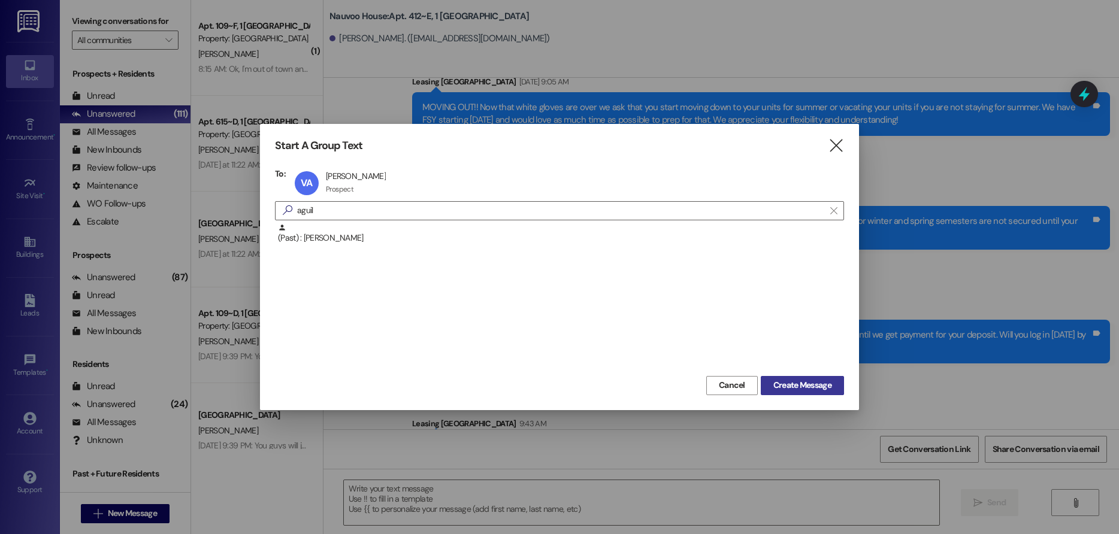
click at [813, 380] on span "Create Message" at bounding box center [802, 385] width 58 height 13
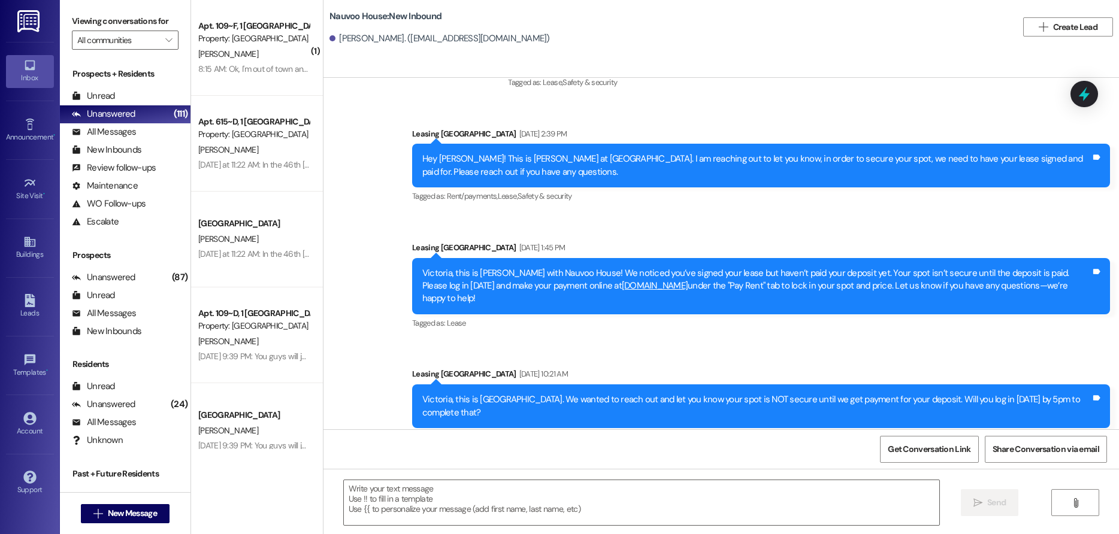
scroll to position [490, 0]
click at [385, 520] on textarea at bounding box center [642, 502] width 596 height 45
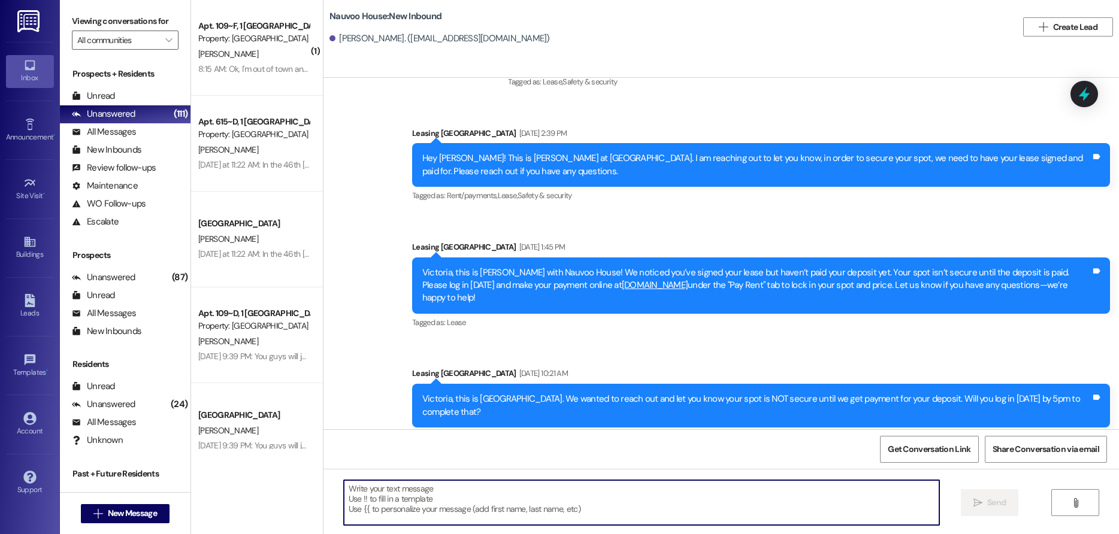
paste textarea "We noticed you’ve signed your lease but haven’t paid your deposit yet. Your spo…"
type textarea "We noticed you’ve signed your lease but haven’t paid your deposit yet. Your spo…"
